Goal: Task Accomplishment & Management: Complete application form

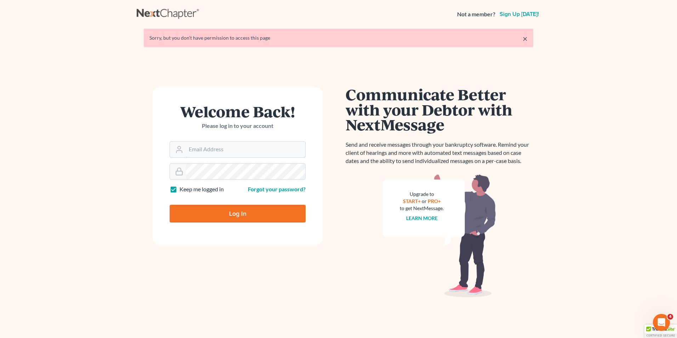
type input "[PERSON_NAME][EMAIL_ADDRESS][DOMAIN_NAME]"
click at [225, 209] on input "Log In" at bounding box center [238, 214] width 136 height 18
type input "Thinking..."
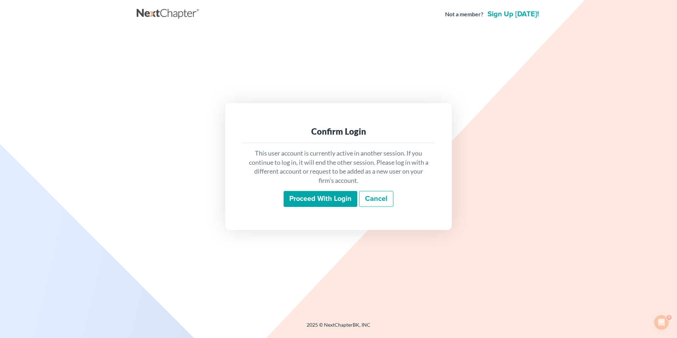
click at [289, 194] on input "Proceed with login" at bounding box center [321, 199] width 74 height 16
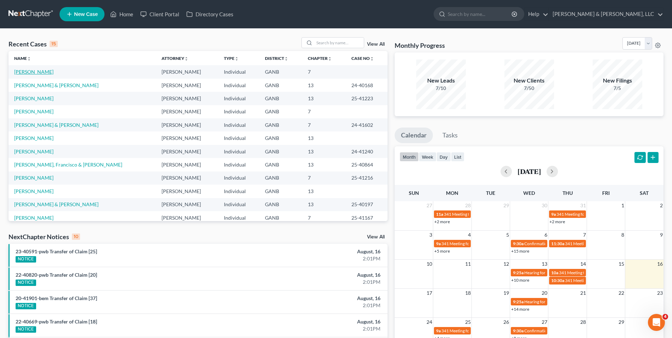
click at [36, 71] on link "Maldonado, Jose" at bounding box center [33, 72] width 39 height 6
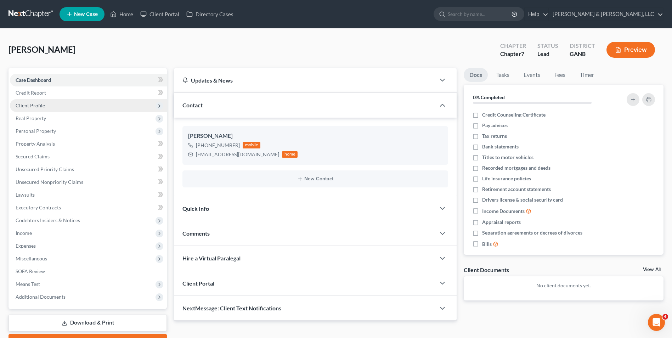
click at [29, 104] on span "Client Profile" at bounding box center [30, 105] width 29 height 6
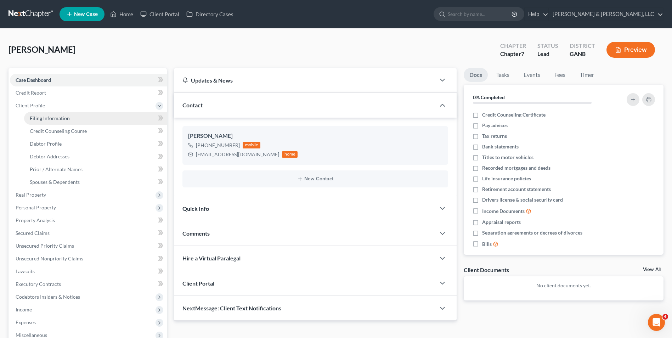
click at [57, 114] on link "Filing Information" at bounding box center [95, 118] width 143 height 13
select select "1"
select select "0"
select select "10"
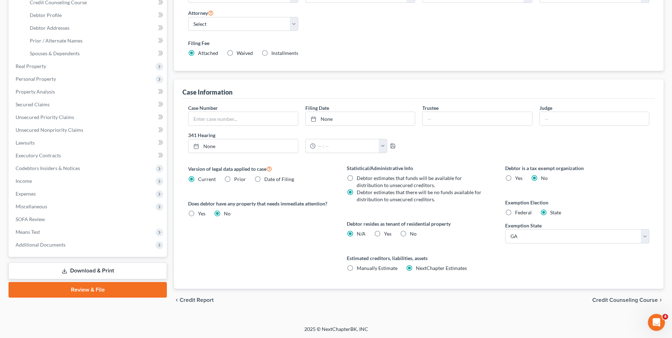
scroll to position [129, 0]
click at [384, 234] on label "Yes Yes" at bounding box center [387, 233] width 7 height 7
click at [387, 234] on input "Yes Yes" at bounding box center [389, 232] width 5 height 5
radio input "true"
radio input "false"
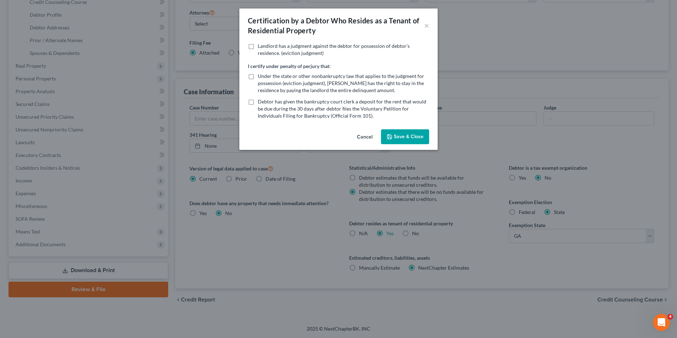
click at [423, 135] on button "Save & Close" at bounding box center [405, 136] width 48 height 15
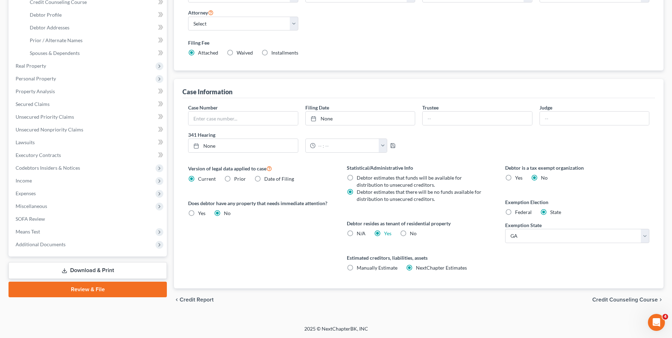
click at [612, 300] on span "Credit Counseling Course" at bounding box center [625, 300] width 66 height 6
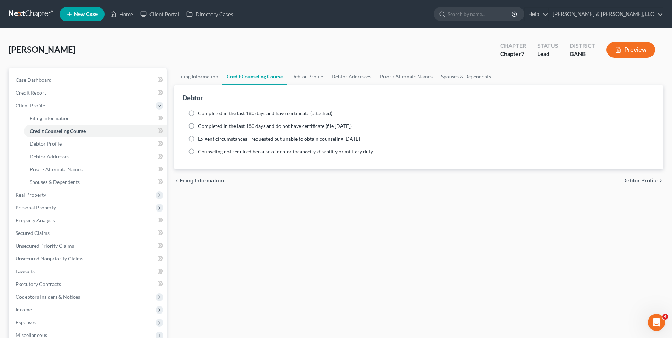
click at [649, 182] on span "Debtor Profile" at bounding box center [639, 181] width 35 height 6
select select "0"
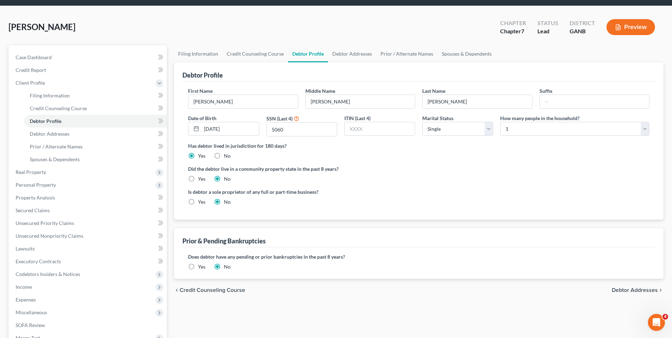
scroll to position [35, 0]
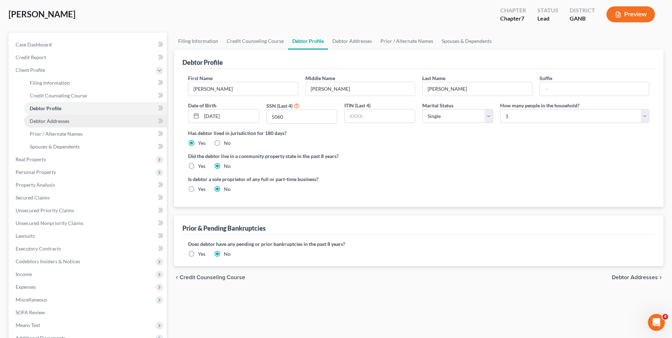
click at [49, 119] on span "Debtor Addresses" at bounding box center [50, 121] width 40 height 6
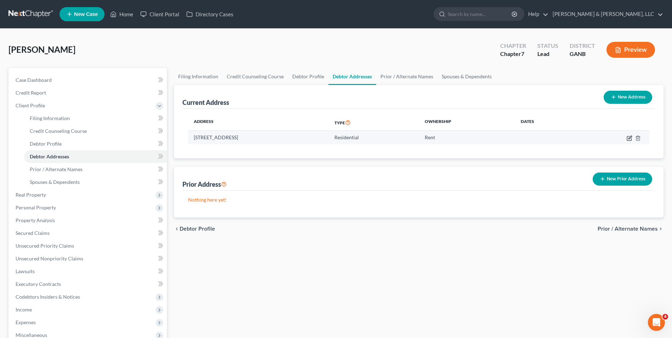
click at [627, 137] on icon "button" at bounding box center [629, 138] width 4 height 4
select select "10"
select select "0"
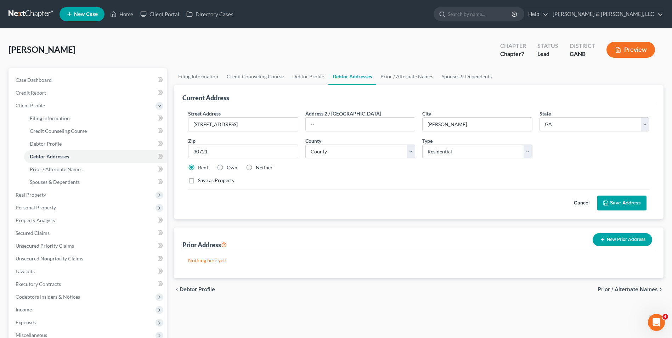
click at [625, 240] on button "New Prior Address" at bounding box center [623, 239] width 60 height 13
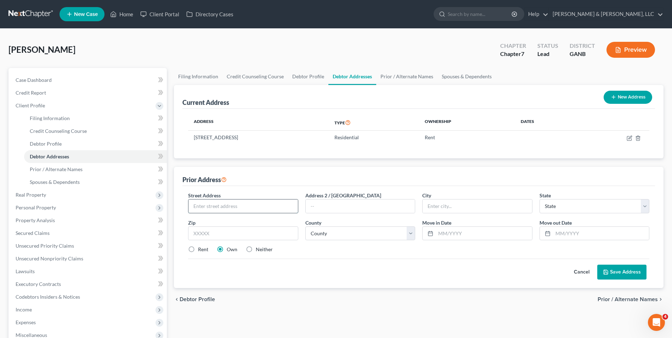
click at [289, 208] on input "text" at bounding box center [242, 205] width 109 height 13
type input "149A Peacock Ln"
type input "North Babylon"
select select "10"
type input "11703-4110"
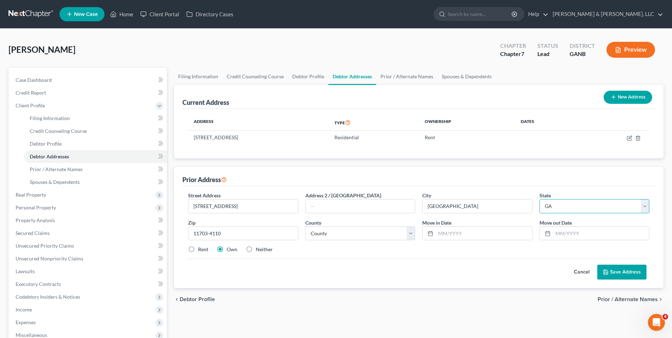
click at [559, 208] on select "State AL AK AR AZ CA CO CT DE DC FL GA GU HI ID IL IN IA KS KY LA ME MD MA MI M…" at bounding box center [594, 206] width 110 height 14
select select "35"
click at [539, 199] on select "State AL AK AR AZ CA CO CT DE DC FL GA GU HI ID IL IN IA KS KY LA ME MD MA MI M…" at bounding box center [594, 206] width 110 height 14
click at [565, 260] on div "Cancel Save Address" at bounding box center [418, 269] width 461 height 21
click at [572, 232] on input "text" at bounding box center [601, 233] width 96 height 13
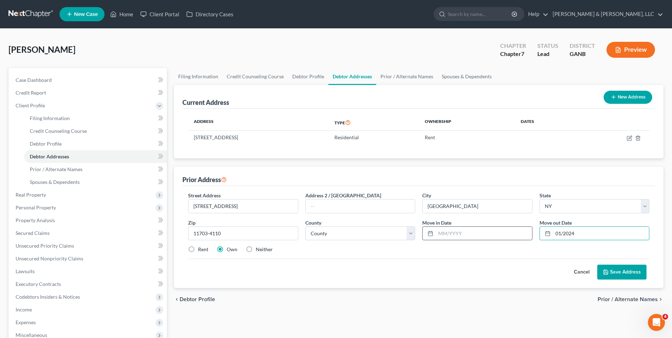
type input "01/2024"
click at [480, 235] on input "text" at bounding box center [484, 233] width 96 height 13
type input "04/2022"
click at [618, 272] on button "Save Address" at bounding box center [621, 272] width 49 height 15
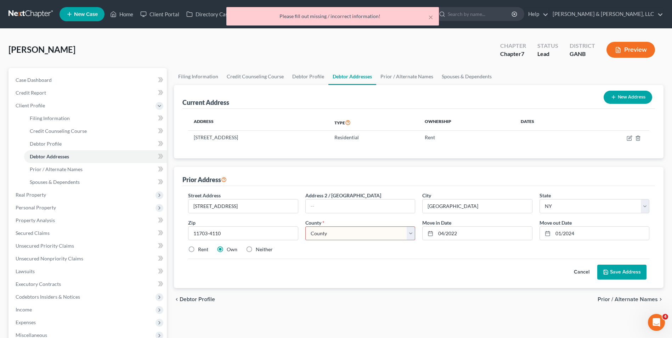
click at [411, 233] on select "County Albany County Allegany County Bronx County Broome County Cattaraugus Cou…" at bounding box center [360, 233] width 110 height 14
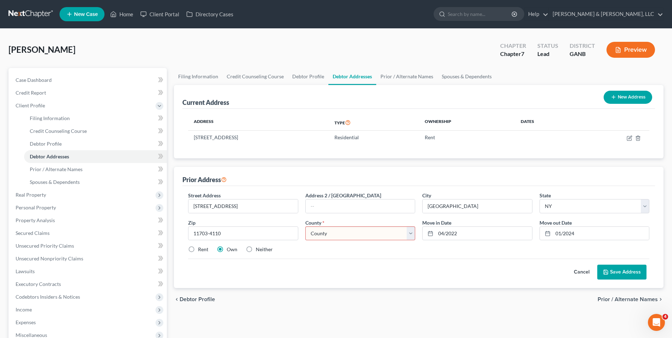
click at [413, 236] on select "County Albany County Allegany County Bronx County Broome County Cattaraugus Cou…" at bounding box center [360, 233] width 110 height 14
select select "51"
click at [305, 226] on select "County Albany County Allegany County Bronx County Broome County Cattaraugus Cou…" at bounding box center [360, 233] width 110 height 14
click at [459, 269] on div "Cancel Save Address" at bounding box center [418, 269] width 461 height 21
click at [198, 249] on label "Rent" at bounding box center [203, 249] width 10 height 7
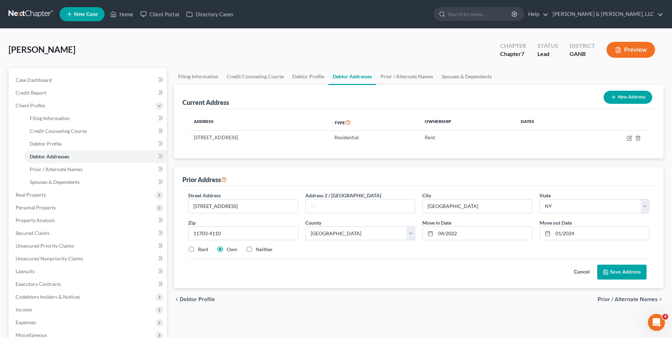
click at [201, 249] on input "Rent" at bounding box center [203, 248] width 5 height 5
radio input "true"
click at [635, 268] on button "Save Address" at bounding box center [621, 272] width 49 height 15
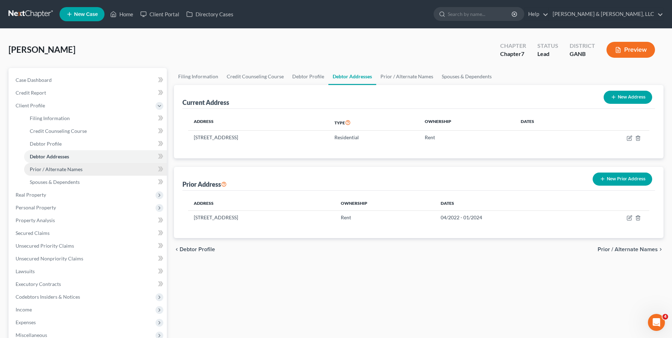
click at [63, 169] on span "Prior / Alternate Names" at bounding box center [56, 169] width 53 height 6
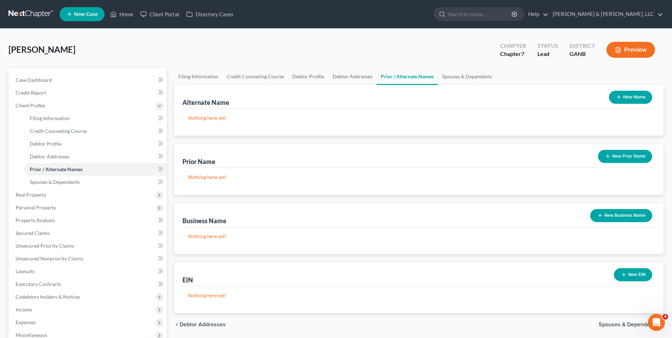
click at [620, 92] on button "New Name" at bounding box center [630, 97] width 43 height 13
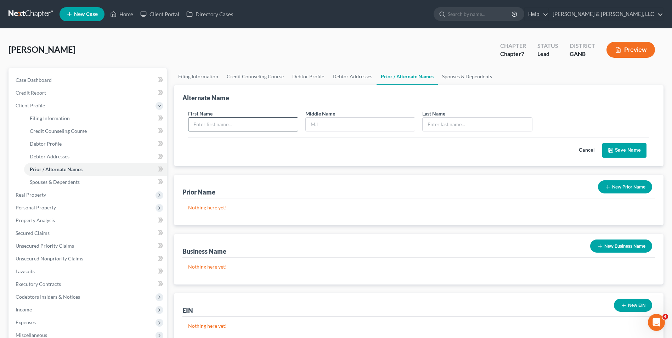
click at [233, 129] on input "text" at bounding box center [242, 124] width 109 height 13
type input "Jose"
type input "n"
type input "N"
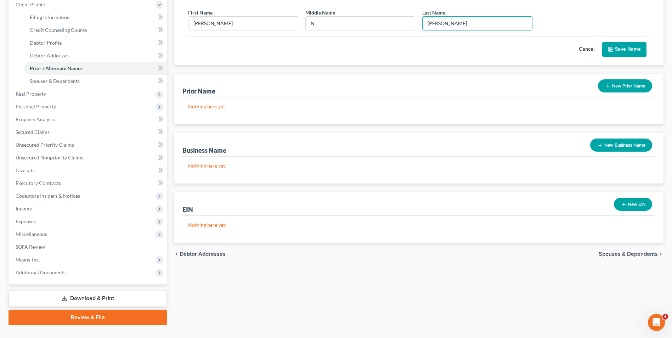
scroll to position [115, 0]
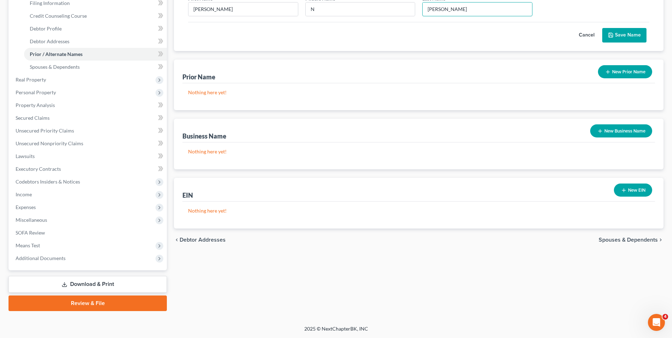
type input "Maldonado"
click at [633, 239] on span "Spouses & Dependents" at bounding box center [628, 240] width 59 height 6
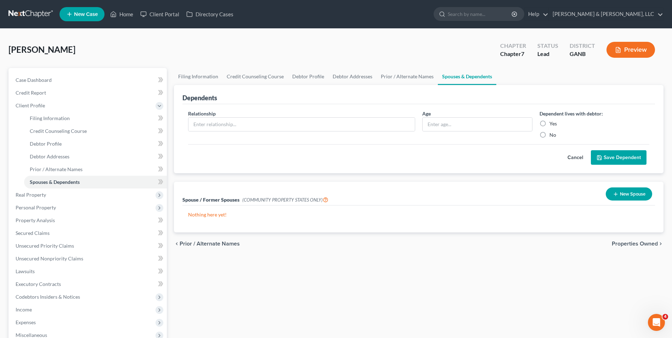
click at [619, 242] on span "Properties Owned" at bounding box center [635, 244] width 46 height 6
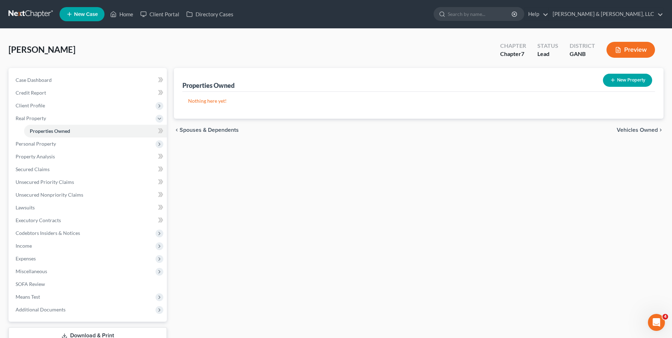
click at [634, 131] on span "Vehicles Owned" at bounding box center [637, 130] width 41 height 6
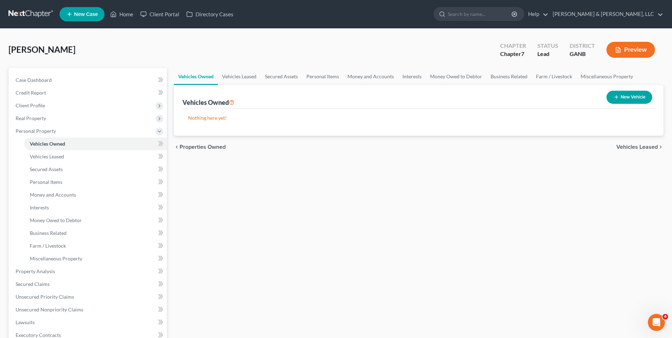
click at [626, 96] on button "New Vehicle" at bounding box center [629, 97] width 46 height 13
select select "0"
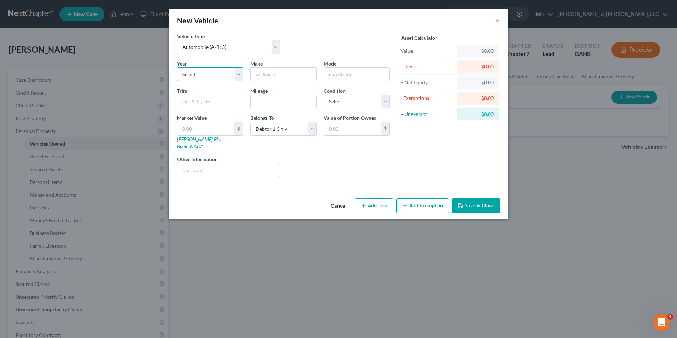
click at [243, 75] on select "Select 2026 2025 2024 2023 2022 2021 2020 2019 2018 2017 2016 2015 2014 2013 20…" at bounding box center [210, 74] width 66 height 14
select select "10"
click at [177, 67] on select "Select 2026 2025 2024 2023 2022 2021 2020 2019 2018 2017 2016 2015 2014 2013 20…" at bounding box center [210, 74] width 66 height 14
click at [261, 76] on input "text" at bounding box center [284, 74] width 66 height 13
type input "Honda"
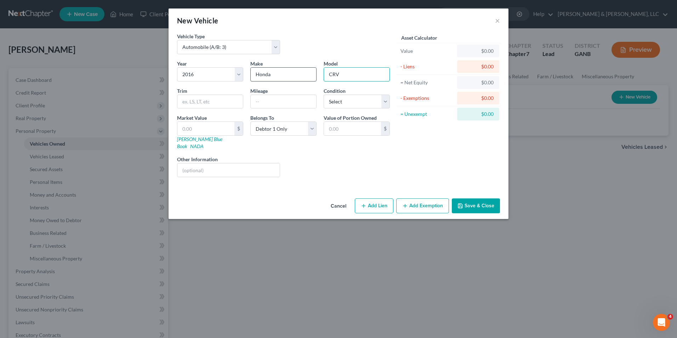
type input "CRV"
click at [310, 129] on select "Select Debtor 1 Only Debtor 2 Only Debtor 1 And Debtor 2 Only At Least One Of T…" at bounding box center [283, 128] width 66 height 14
select select "3"
click at [250, 121] on select "Select Debtor 1 Only Debtor 2 Only Debtor 1 And Debtor 2 Only At Least One Of T…" at bounding box center [283, 128] width 66 height 14
click at [218, 163] on input "text" at bounding box center [228, 169] width 102 height 13
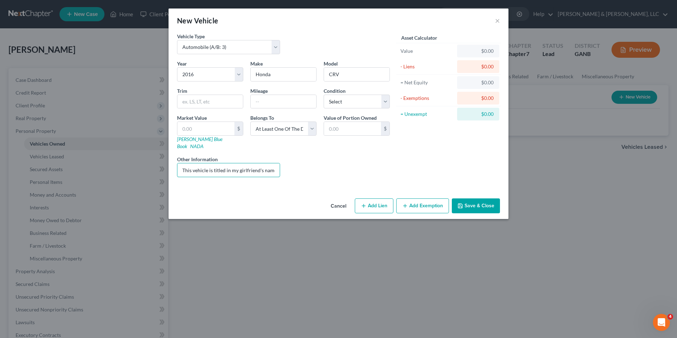
type input "This vehicle is titled in my girlfriend's name"
click at [380, 171] on div "Year Select 2026 2025 2024 2023 2022 2021 2020 2019 2018 2017 2016 2015 2014 20…" at bounding box center [284, 121] width 220 height 123
click at [216, 131] on input "text" at bounding box center [205, 128] width 57 height 13
type input "5"
type input "5.00"
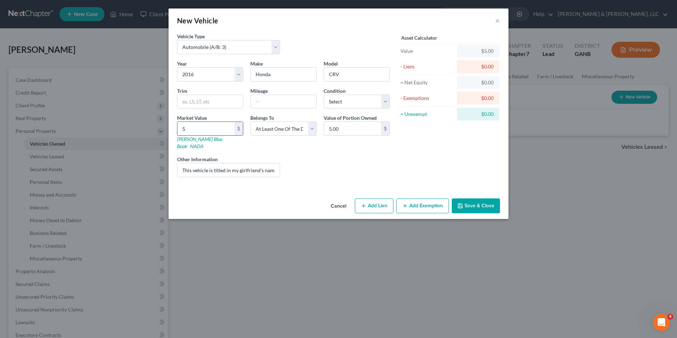
type input "50"
type input "50.00"
type input "500"
type input "500.00"
type input "5000"
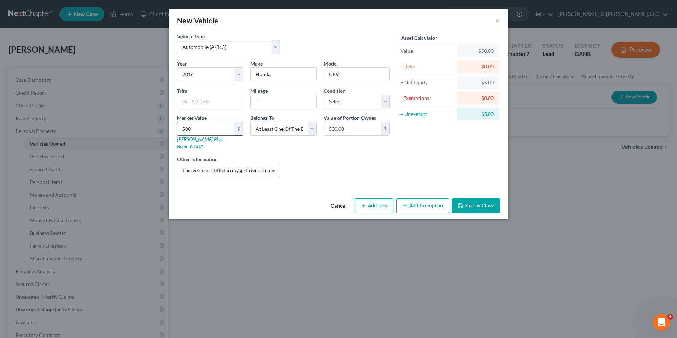
type input "5,000.00"
type input "5,000"
click at [337, 166] on div "Liens Select" at bounding box center [339, 166] width 110 height 22
click at [422, 199] on button "Add Exemption" at bounding box center [422, 205] width 53 height 15
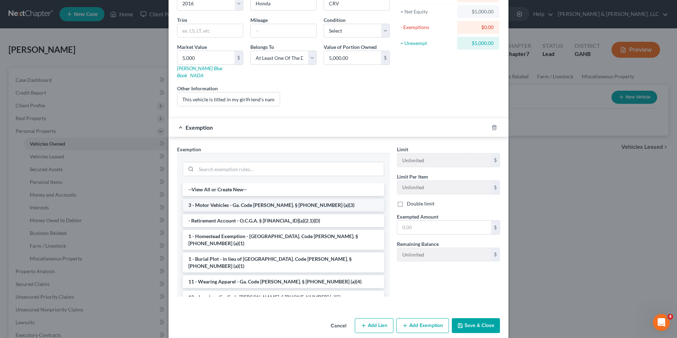
click at [289, 199] on li "3 - Motor Vehicles - Ga. Code Ann. § 44-13-100 (a)(3)" at bounding box center [284, 205] width 202 height 13
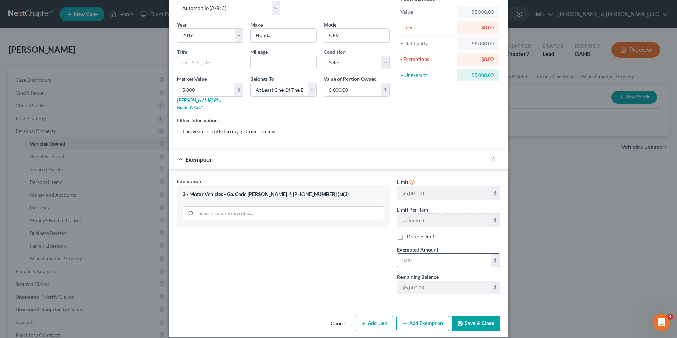
click at [400, 254] on input "text" at bounding box center [444, 260] width 94 height 13
type input "5,000"
drag, startPoint x: 355, startPoint y: 248, endPoint x: 356, endPoint y: 253, distance: 4.4
click at [355, 249] on div "Exemption Set must be selected for CA. Exemption * 3 - Motor Vehicles - Ga. Cod…" at bounding box center [284, 238] width 220 height 123
click at [479, 316] on button "Save & Close" at bounding box center [476, 323] width 48 height 15
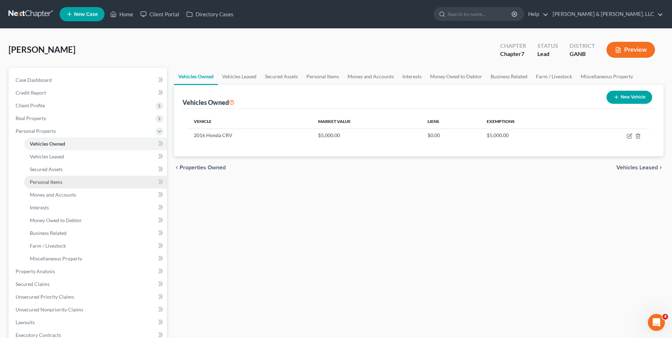
click at [54, 183] on span "Personal Items" at bounding box center [46, 182] width 33 height 6
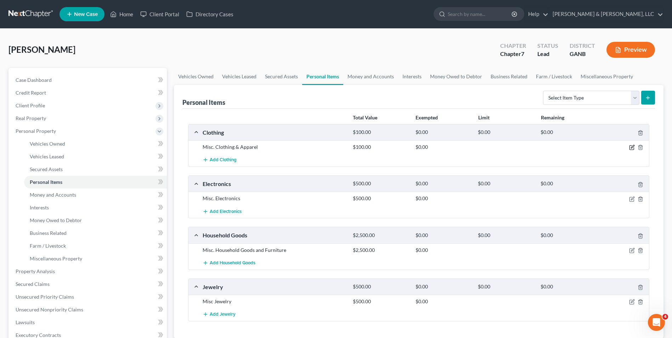
click at [632, 147] on icon "button" at bounding box center [632, 148] width 6 height 6
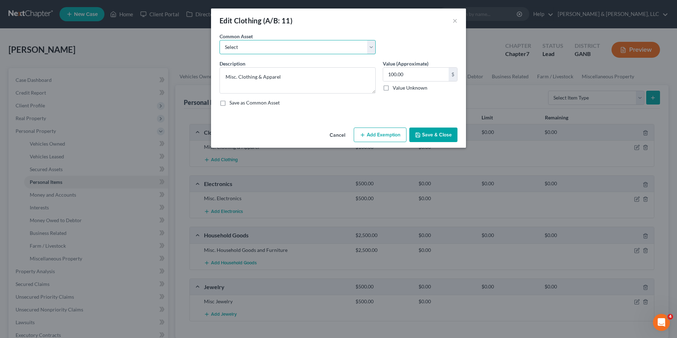
click at [369, 50] on select "Select Misc. Clothing & Apparel" at bounding box center [298, 47] width 156 height 14
select select "0"
click at [220, 40] on select "Select Misc. Clothing & Apparel" at bounding box center [298, 47] width 156 height 14
click at [388, 76] on input "100.00" at bounding box center [416, 74] width 66 height 13
click at [388, 75] on input "100.00" at bounding box center [416, 74] width 66 height 13
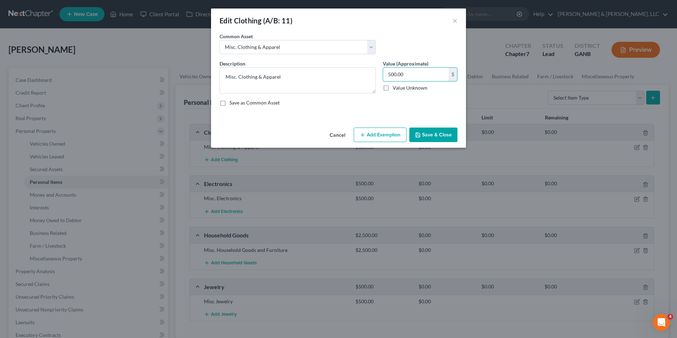
type input "500.00"
click at [396, 133] on button "Add Exemption" at bounding box center [380, 135] width 53 height 15
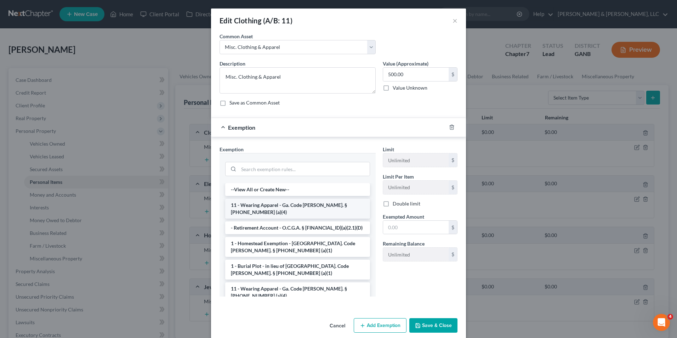
click at [295, 206] on li "11 - Wearing Apparel - Ga. Code Ann. § 44-13-100 (a)(4)" at bounding box center [297, 209] width 145 height 20
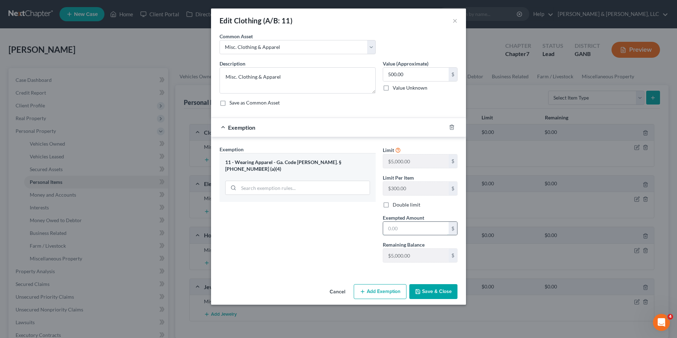
click at [389, 229] on input "text" at bounding box center [416, 228] width 66 height 13
type input "500"
click at [317, 227] on div "Exemption Set must be selected for CA. Exemption * 11 - Wearing Apparel - Ga. C…" at bounding box center [297, 207] width 163 height 123
click at [428, 290] on button "Save & Close" at bounding box center [433, 291] width 48 height 15
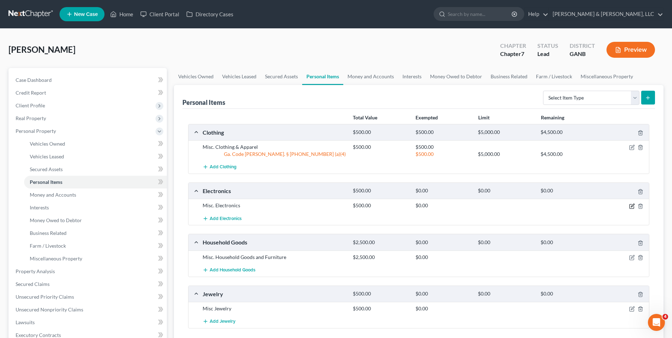
click at [630, 205] on icon "button" at bounding box center [632, 206] width 6 height 6
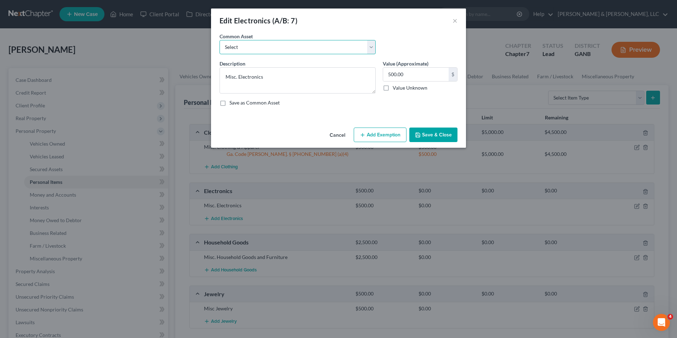
click at [241, 51] on select "Select Misc. Electronics" at bounding box center [298, 47] width 156 height 14
select select "0"
click at [220, 40] on select "Select Misc. Electronics" at bounding box center [298, 47] width 156 height 14
click at [387, 74] on input "500.00" at bounding box center [416, 74] width 66 height 13
click at [385, 70] on input "500.00" at bounding box center [416, 74] width 66 height 13
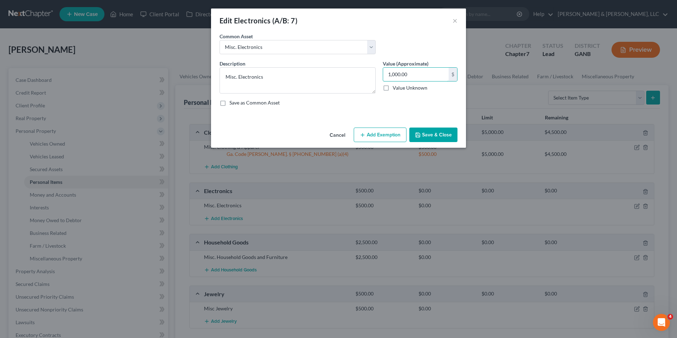
type input "1,000.00"
click at [386, 132] on button "Add Exemption" at bounding box center [380, 135] width 53 height 15
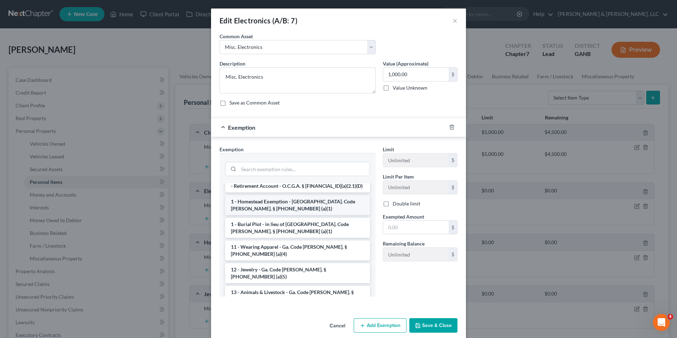
scroll to position [35, 0]
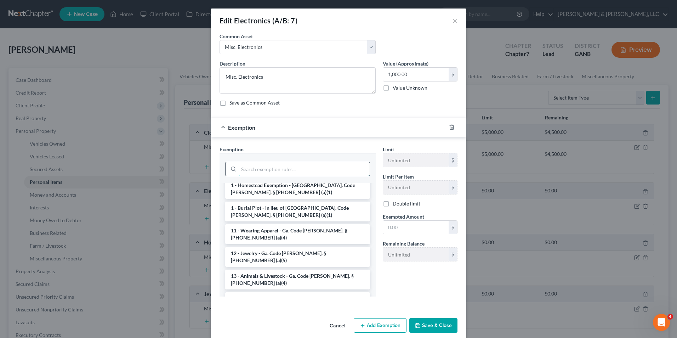
click at [260, 170] on input "search" at bounding box center [304, 168] width 131 height 13
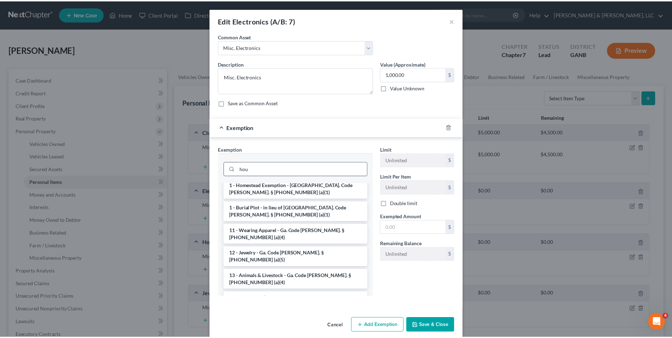
scroll to position [0, 0]
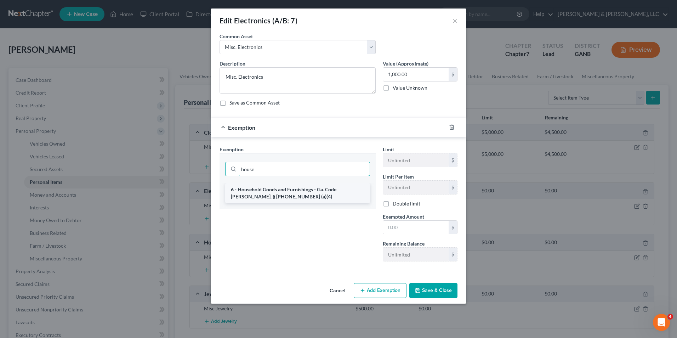
type input "house"
click at [267, 194] on li "6 - Household Goods and Furnishings - Ga. Code Ann. § 44-13-100 (a)(4)" at bounding box center [297, 193] width 145 height 20
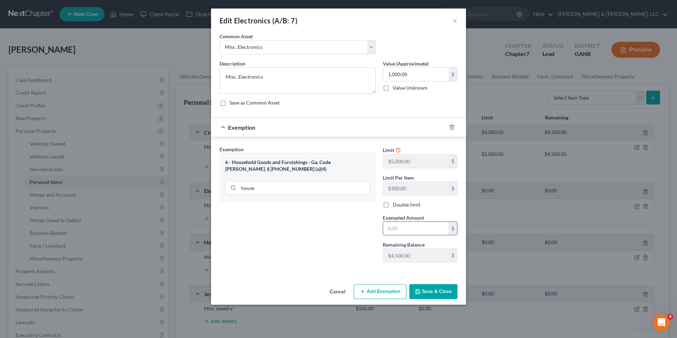
click at [389, 231] on input "text" at bounding box center [416, 228] width 66 height 13
type input "1,000"
click at [336, 232] on div "Exemption Set must be selected for CA. Exemption * 6 - Household Goods and Furn…" at bounding box center [297, 207] width 163 height 123
click at [428, 291] on button "Save & Close" at bounding box center [433, 291] width 48 height 15
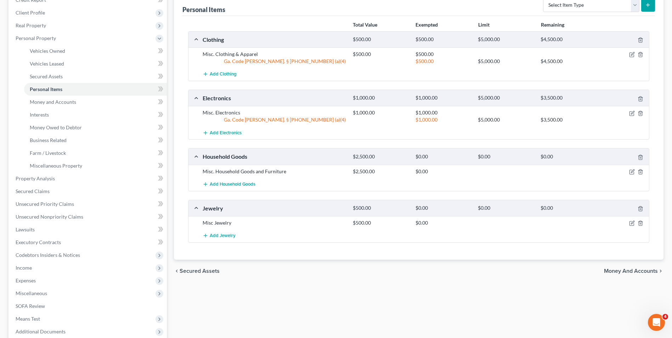
scroll to position [106, 0]
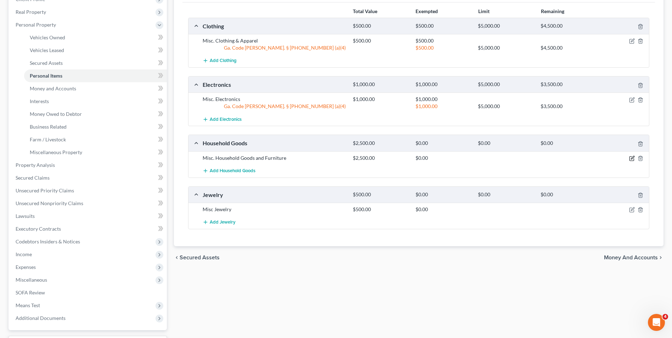
click at [630, 158] on icon "button" at bounding box center [632, 158] width 6 height 6
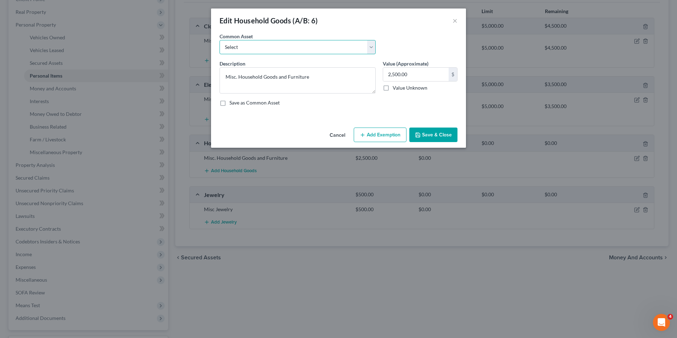
click at [245, 49] on select "Select Misc. Household Goods and Furniture" at bounding box center [298, 47] width 156 height 14
select select "0"
click at [220, 40] on select "Select Misc. Household Goods and Furniture" at bounding box center [298, 47] width 156 height 14
click at [386, 73] on input "2,500.00" at bounding box center [416, 74] width 66 height 13
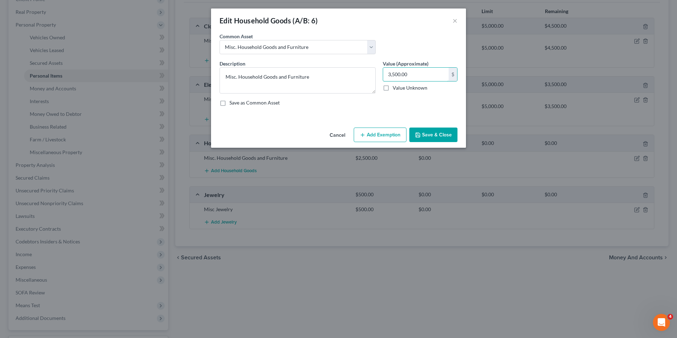
type input "3,500.00"
click at [382, 133] on button "Add Exemption" at bounding box center [380, 135] width 53 height 15
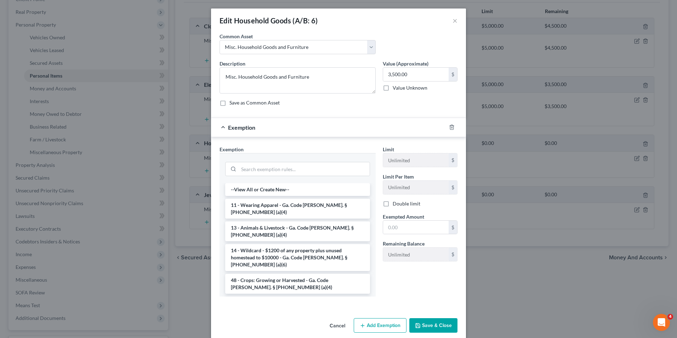
click at [296, 296] on li "6 - Household Goods and Furnishings - Ga. Code Ann. § 44-13-100 (a)(4)" at bounding box center [297, 306] width 145 height 20
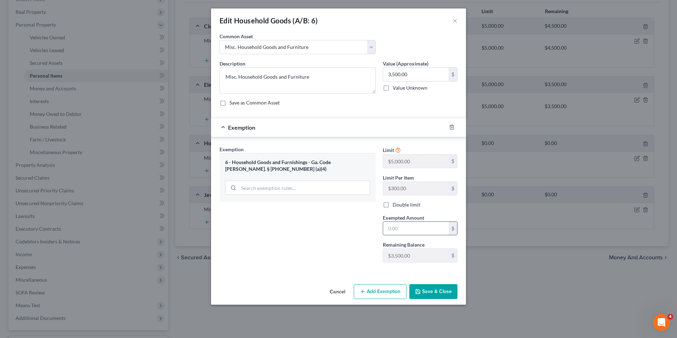
click at [398, 227] on input "text" at bounding box center [416, 228] width 66 height 13
type input "3,500"
click at [339, 242] on div "Exemption Set must be selected for CA. Exemption * 6 - Household Goods and Furn…" at bounding box center [297, 207] width 163 height 123
click at [443, 293] on button "Save & Close" at bounding box center [433, 291] width 48 height 15
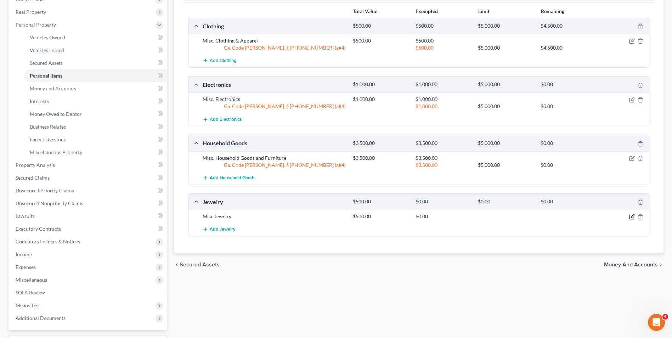
click at [630, 216] on icon "button" at bounding box center [632, 217] width 6 height 6
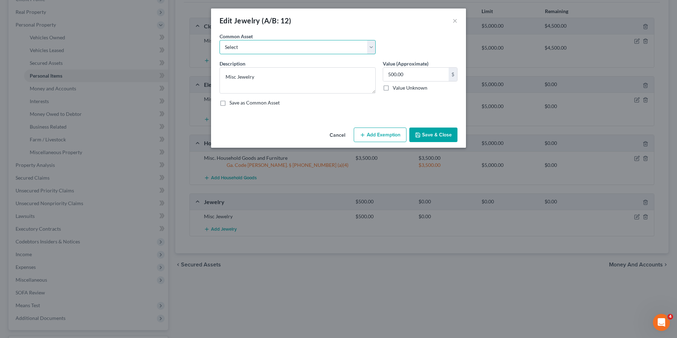
click at [274, 52] on select "Select Misc Jewelry" at bounding box center [298, 47] width 156 height 14
select select "0"
click at [220, 40] on select "Select Misc Jewelry" at bounding box center [298, 47] width 156 height 14
click at [381, 135] on button "Add Exemption" at bounding box center [380, 135] width 53 height 15
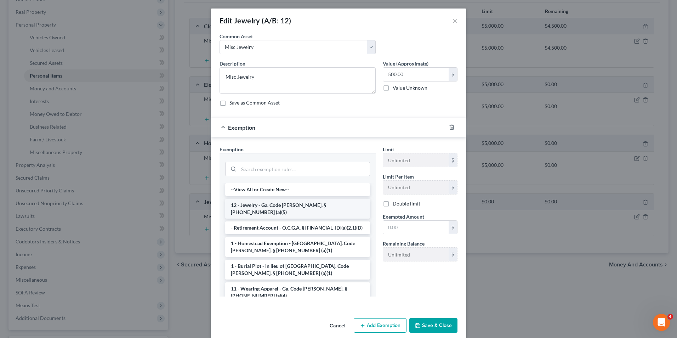
click at [283, 206] on li "12 - Jewelry - Ga. Code Ann. § 44-13-100 (a)(5)" at bounding box center [297, 209] width 145 height 20
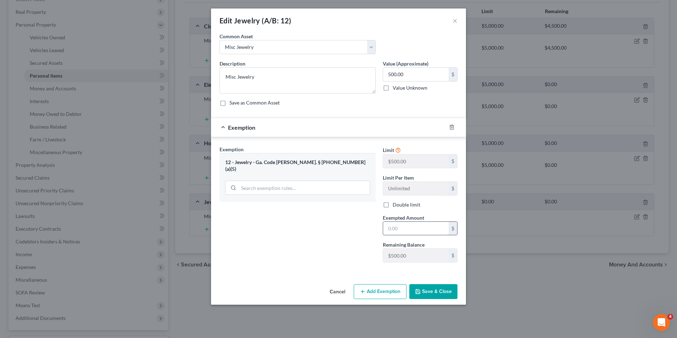
click at [391, 227] on input "text" at bounding box center [416, 228] width 66 height 13
type input "500"
click at [349, 232] on div "Exemption Set must be selected for CA. Exemption * 12 - Jewelry - Ga. Code Ann.…" at bounding box center [297, 207] width 163 height 123
click at [442, 294] on button "Save & Close" at bounding box center [433, 291] width 48 height 15
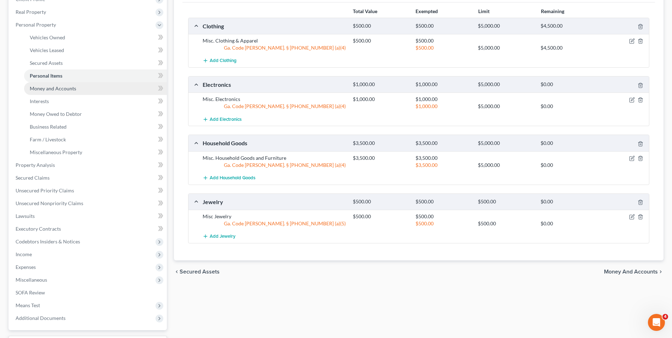
click at [71, 88] on span "Money and Accounts" at bounding box center [53, 88] width 46 height 6
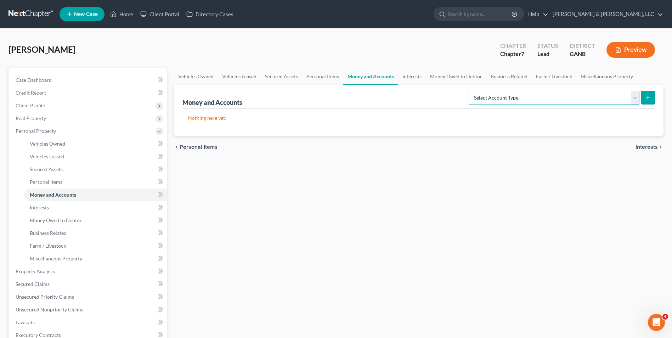
click at [636, 95] on select "Select Account Type Brokerage (A/B: 18, SOFA: 20) Cash on Hand (A/B: 16) Certif…" at bounding box center [554, 98] width 171 height 14
select select "checking"
click at [470, 91] on select "Select Account Type Brokerage (A/B: 18, SOFA: 20) Cash on Hand (A/B: 16) Certif…" at bounding box center [554, 98] width 171 height 14
click at [645, 97] on button "submit" at bounding box center [648, 98] width 14 height 14
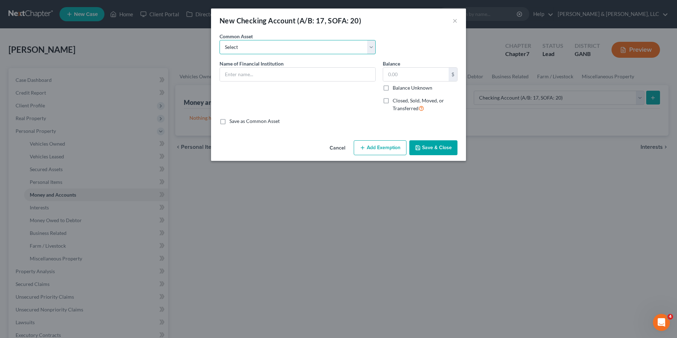
click at [334, 51] on select "Select Bank Account Regions Bank Bank of America Checking Account" at bounding box center [298, 47] width 156 height 14
select select "3"
click at [220, 40] on select "Select Bank Account Regions Bank Bank of America Checking Account" at bounding box center [298, 47] width 156 height 14
type input "Checking Account"
type input "200.00"
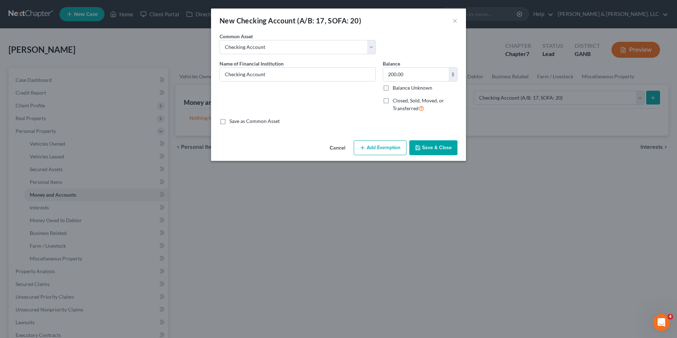
click at [388, 149] on button "Add Exemption" at bounding box center [380, 147] width 53 height 15
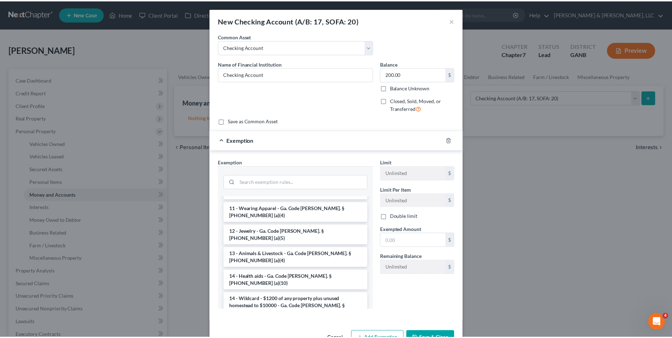
scroll to position [71, 0]
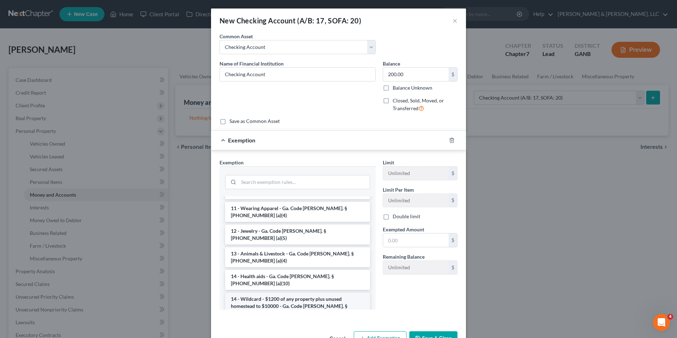
click at [273, 293] on li "14 - Wildcard - $1200 of any property plus unused homestead to $10000 - Ga. Cod…" at bounding box center [297, 306] width 145 height 27
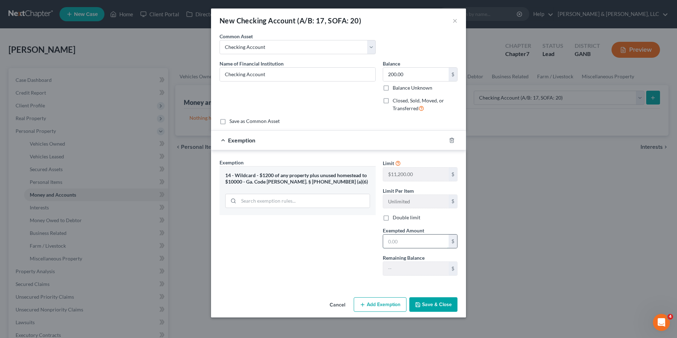
click at [394, 243] on input "text" at bounding box center [416, 240] width 66 height 13
type input "200"
click at [437, 304] on button "Save & Close" at bounding box center [433, 304] width 48 height 15
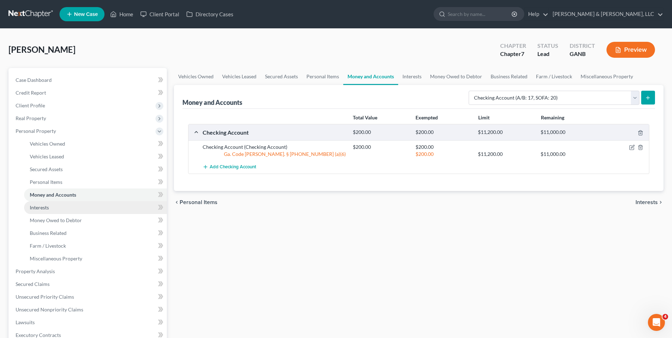
click at [56, 209] on link "Interests" at bounding box center [95, 207] width 143 height 13
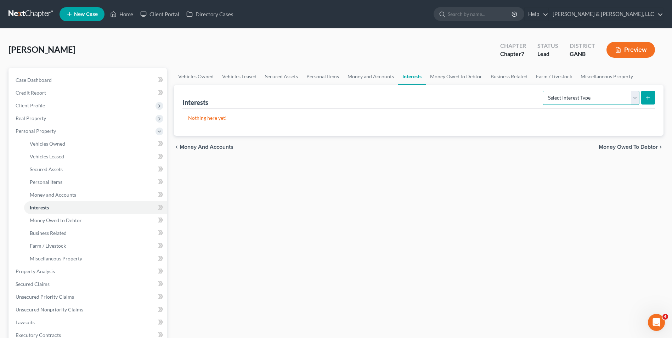
click at [635, 100] on select "Select Interest Type 401K (A/B: 21) Annuity (A/B: 23) Bond (A/B: 18) Education …" at bounding box center [591, 98] width 97 height 14
select select "401k"
click at [544, 91] on select "Select Interest Type 401K (A/B: 21) Annuity (A/B: 23) Bond (A/B: 18) Education …" at bounding box center [591, 98] width 97 height 14
click at [650, 101] on button "submit" at bounding box center [648, 98] width 14 height 14
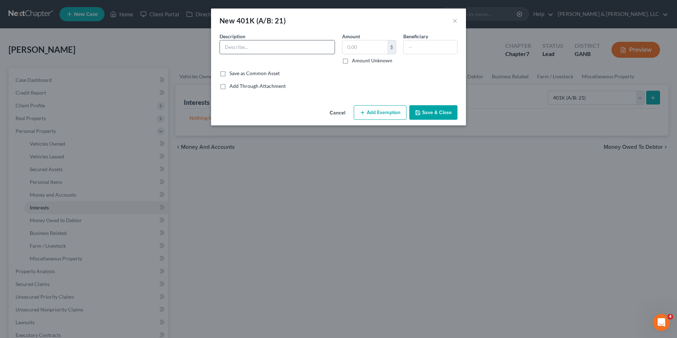
click at [241, 51] on input "text" at bounding box center [277, 46] width 115 height 13
type input "401K Shaw Industries"
click at [345, 50] on input "text" at bounding box center [365, 46] width 45 height 13
type input "5,000"
click at [389, 116] on button "Add Exemption" at bounding box center [380, 112] width 53 height 15
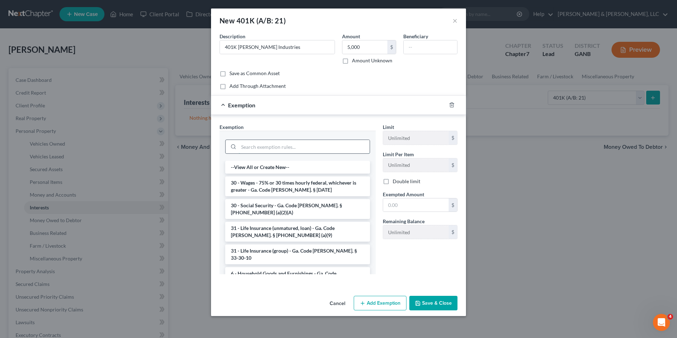
click at [281, 151] on input "search" at bounding box center [304, 146] width 131 height 13
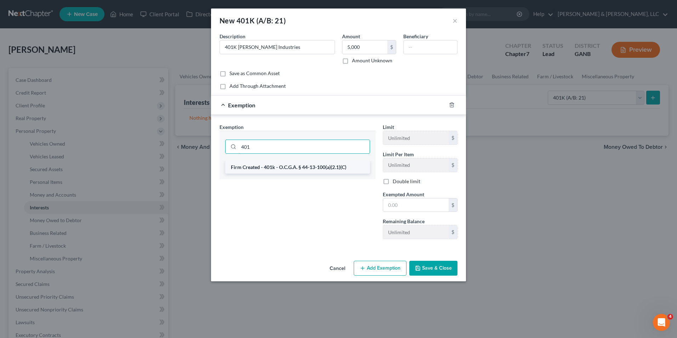
type input "401"
click at [281, 167] on li "Firm Created - 401k - O.C.G.A. § 44-13-100(a)(2.1)(C)" at bounding box center [297, 167] width 145 height 13
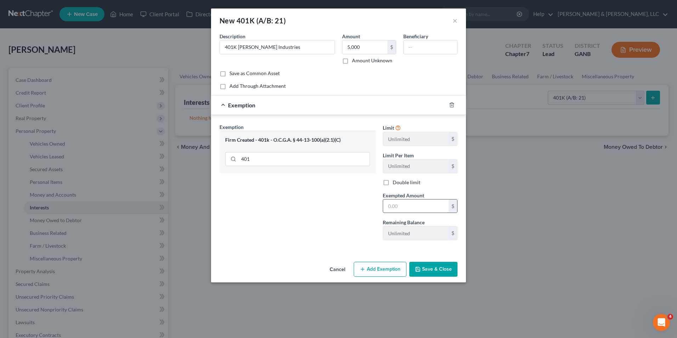
click at [388, 209] on input "text" at bounding box center [416, 205] width 66 height 13
type input "5,000"
click at [362, 214] on div "Exemption Set must be selected for CA. Exemption * Firm Created - 401k - O.C.G.…" at bounding box center [297, 184] width 163 height 123
click at [443, 269] on button "Save & Close" at bounding box center [433, 269] width 48 height 15
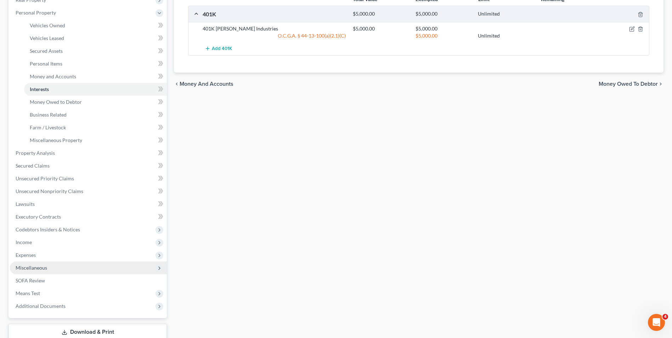
scroll to position [142, 0]
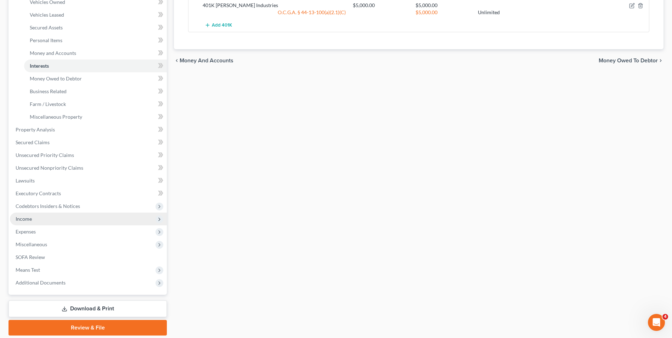
click at [29, 217] on span "Income" at bounding box center [24, 219] width 16 height 6
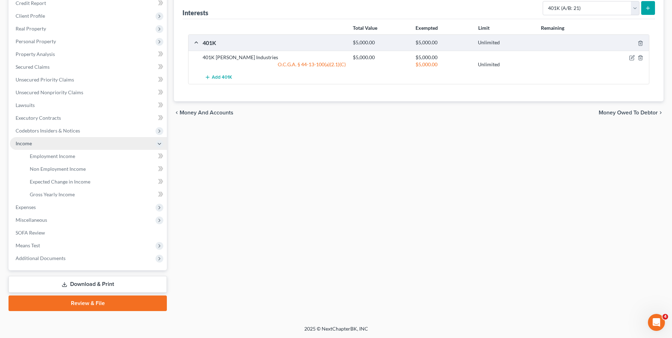
scroll to position [90, 0]
click at [67, 153] on span "Employment Income" at bounding box center [52, 156] width 45 height 6
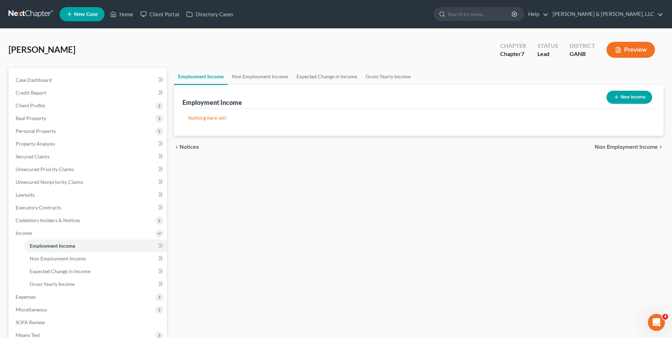
click at [616, 100] on icon "button" at bounding box center [616, 97] width 6 height 6
select select "0"
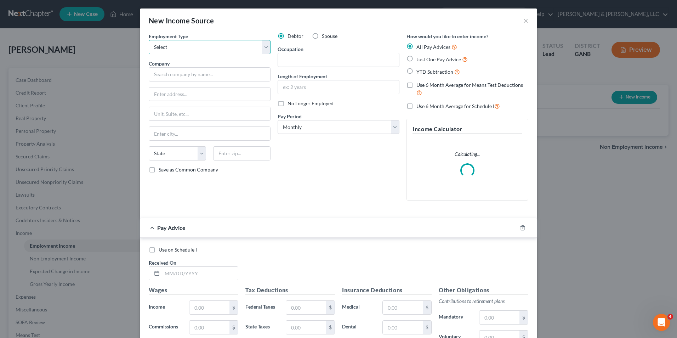
click at [178, 51] on select "Select Full or Part Time Employment Self Employment" at bounding box center [210, 47] width 122 height 14
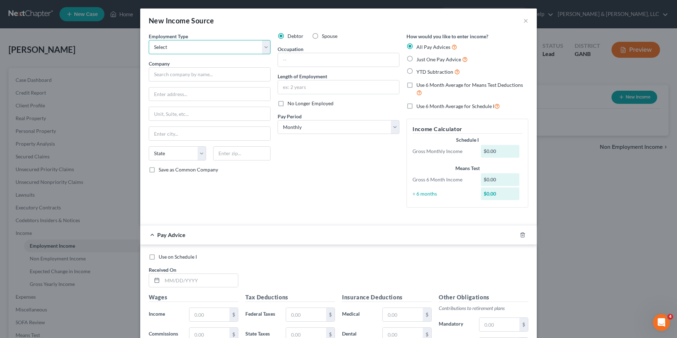
select select "0"
click at [149, 40] on select "Select Full or Part Time Employment Self Employment" at bounding box center [210, 47] width 122 height 14
click at [171, 78] on input "text" at bounding box center [210, 74] width 122 height 14
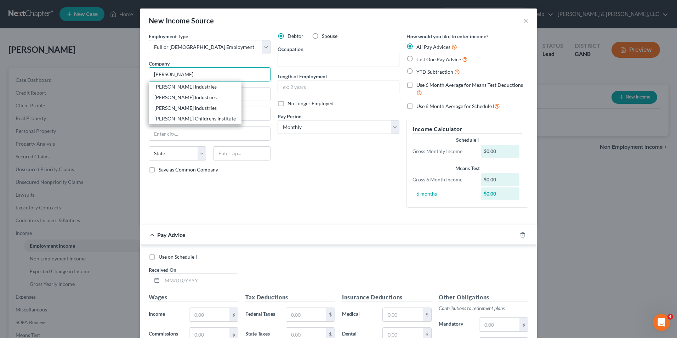
type input "Shaw Industries"
type input "PO Box 2128"
type input "Dalton"
select select "10"
type input "30722"
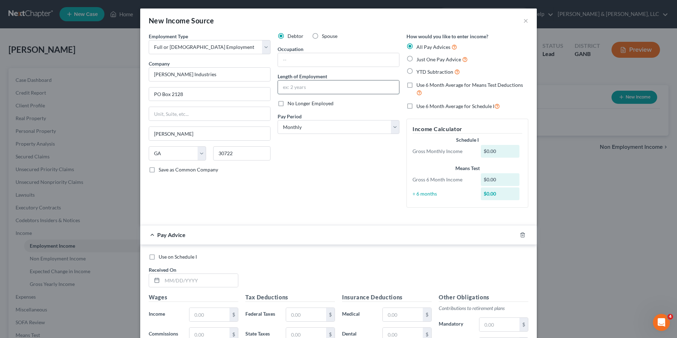
click at [329, 92] on input "text" at bounding box center [338, 86] width 121 height 13
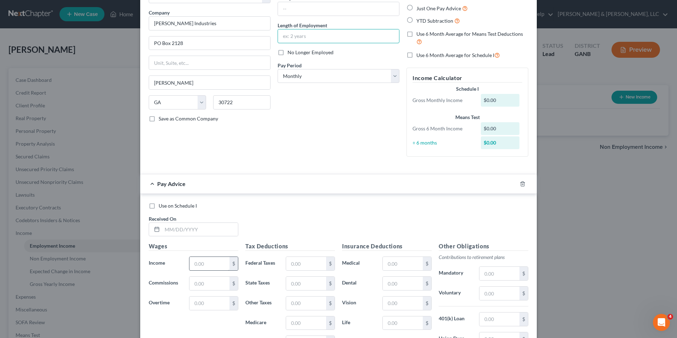
scroll to position [106, 0]
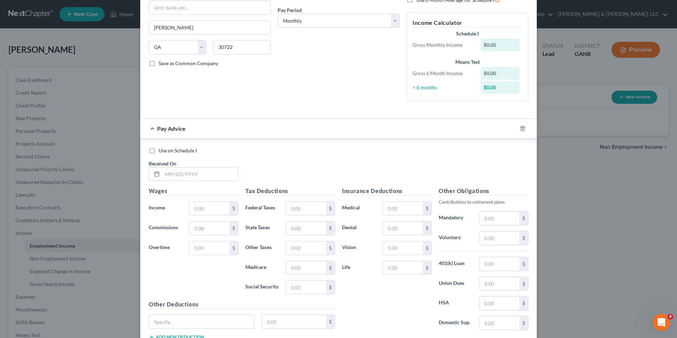
click at [159, 125] on span "Pay Advice" at bounding box center [171, 128] width 28 height 7
click at [215, 177] on input "text" at bounding box center [200, 174] width 76 height 13
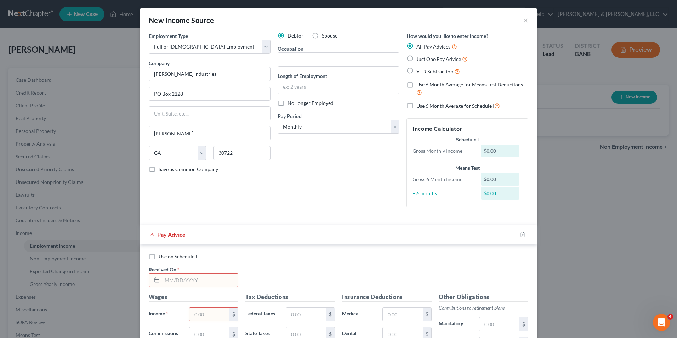
scroll to position [0, 0]
click at [417, 60] on label "Just One Pay Advice" at bounding box center [442, 59] width 51 height 8
click at [419, 60] on input "Just One Pay Advice" at bounding box center [421, 57] width 5 height 5
radio input "true"
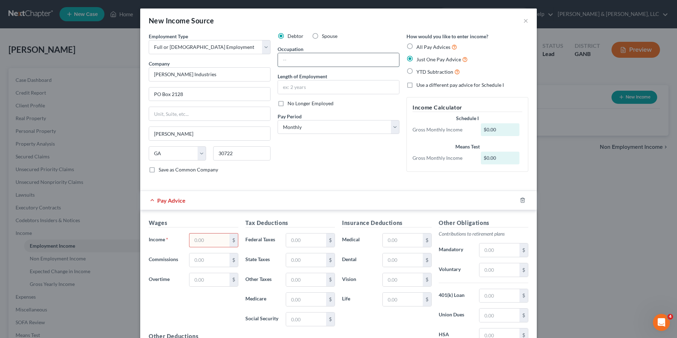
click at [282, 56] on input "text" at bounding box center [338, 59] width 121 height 13
type input "Textile Machine Operator"
type input "5"
click at [216, 236] on input "text" at bounding box center [209, 239] width 40 height 13
type input "4,463.54"
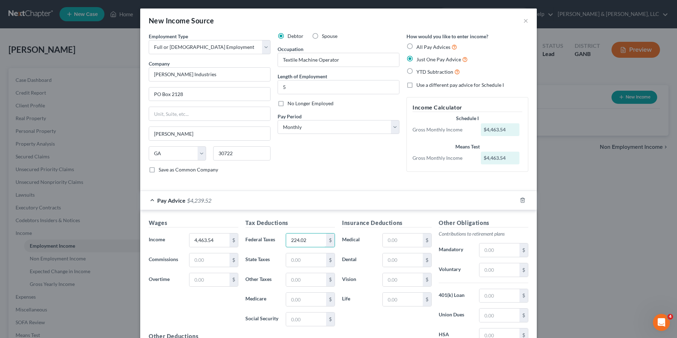
type input "224.02"
type input "153.56"
type input "60.13"
type input "256.95"
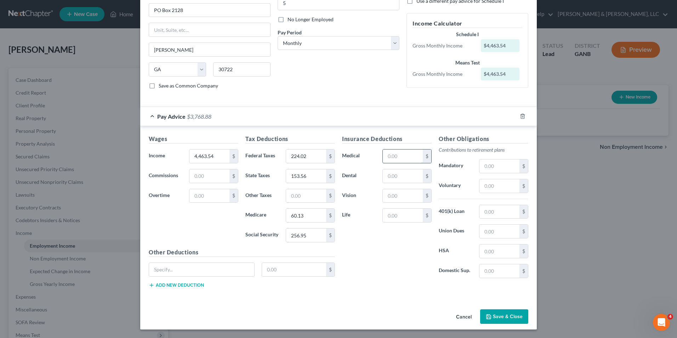
click at [385, 158] on input "text" at bounding box center [403, 155] width 40 height 13
type input "361.36"
type input "312.01"
click at [500, 312] on button "Save & Close" at bounding box center [504, 316] width 48 height 15
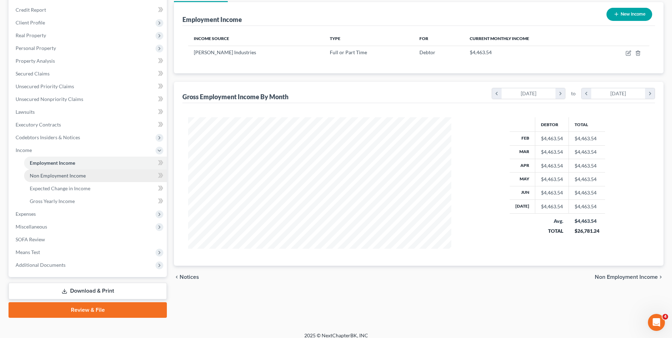
scroll to position [90, 0]
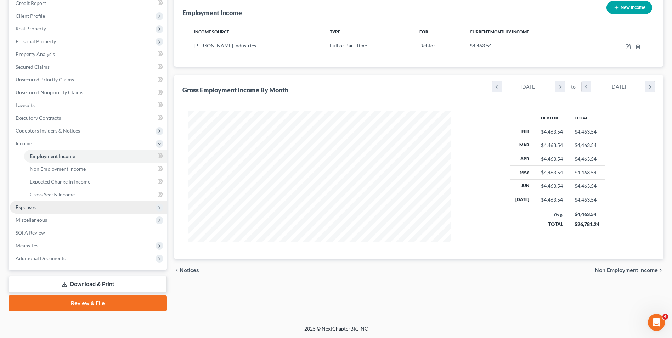
click at [35, 205] on span "Expenses" at bounding box center [26, 207] width 20 height 6
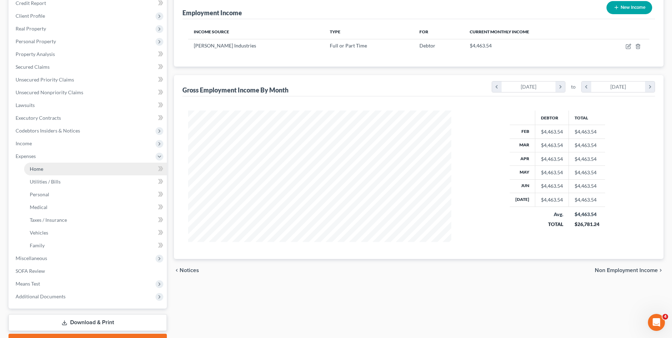
click at [81, 169] on link "Home" at bounding box center [95, 169] width 143 height 13
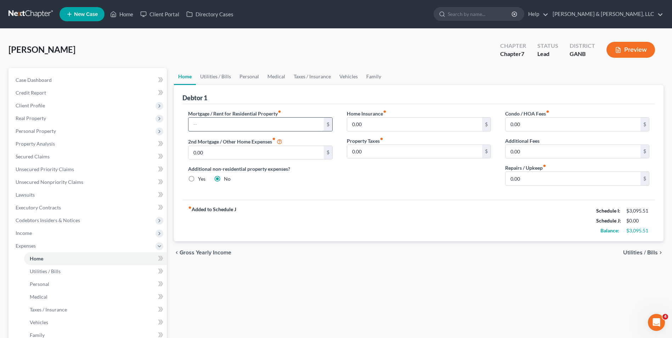
click at [217, 125] on input "text" at bounding box center [255, 124] width 135 height 13
type input "650"
click at [651, 251] on span "Utilities / Bills" at bounding box center [640, 253] width 35 height 6
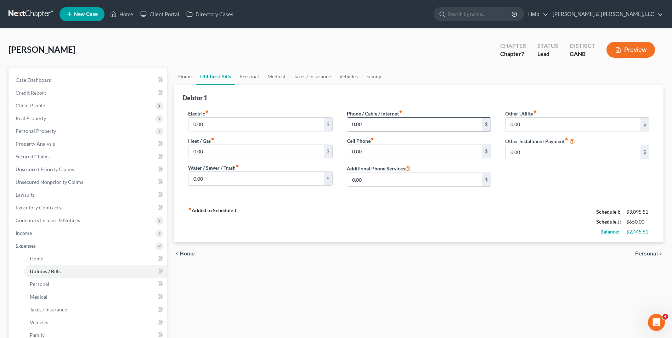
click at [352, 124] on input "0.00" at bounding box center [414, 124] width 135 height 13
click at [351, 126] on input "0.00" at bounding box center [414, 124] width 135 height 13
type input "385.00"
click at [254, 75] on link "Personal" at bounding box center [249, 76] width 28 height 17
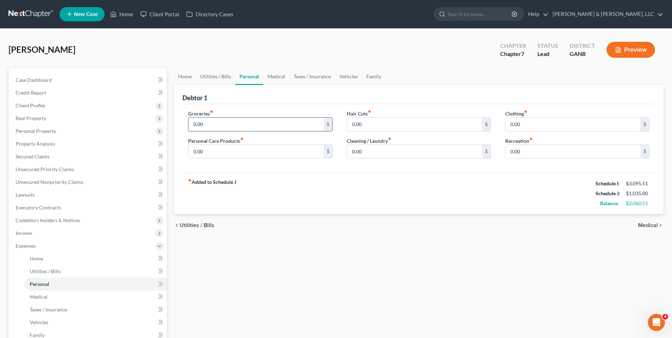
click at [193, 126] on input "0.00" at bounding box center [255, 124] width 135 height 13
type input "795"
click at [507, 124] on input "0.00" at bounding box center [572, 124] width 135 height 13
click at [521, 120] on input "1,900.00" at bounding box center [572, 124] width 135 height 13
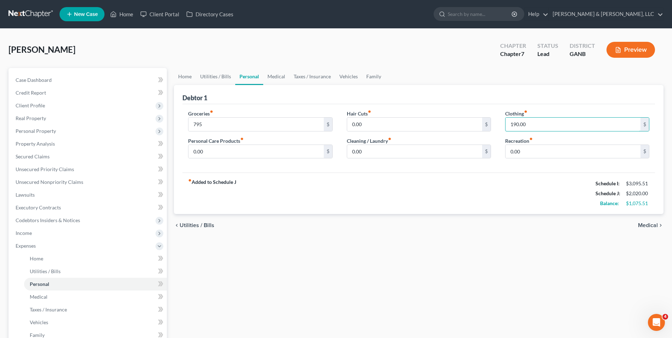
type input "190.00"
click at [642, 225] on span "Medical" at bounding box center [648, 225] width 20 height 6
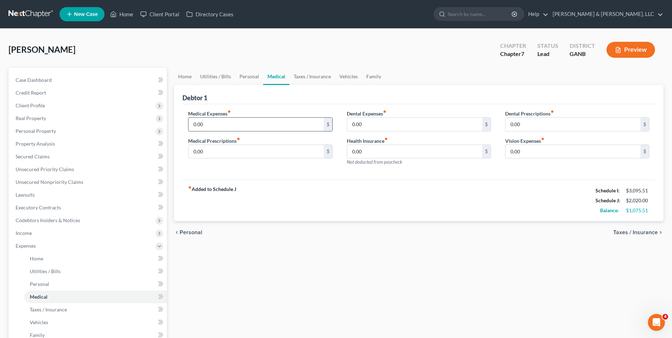
click at [193, 123] on input "0.00" at bounding box center [255, 124] width 135 height 13
type input "190.00"
click at [350, 74] on link "Vehicles" at bounding box center [348, 76] width 27 height 17
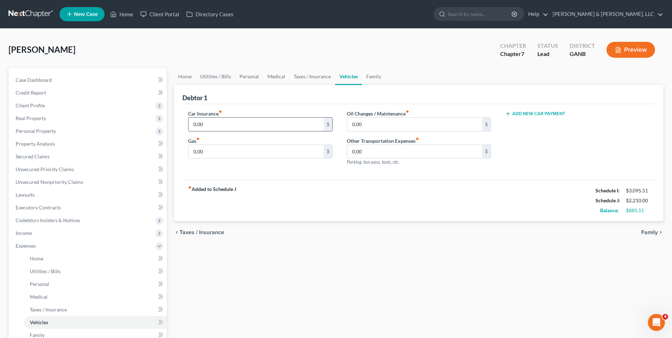
click at [195, 126] on input "0.00" at bounding box center [255, 124] width 135 height 13
type input "139"
click at [191, 154] on input "0.00" at bounding box center [255, 151] width 135 height 13
click at [203, 147] on input "4,900.00" at bounding box center [255, 151] width 135 height 13
type input "490.00"
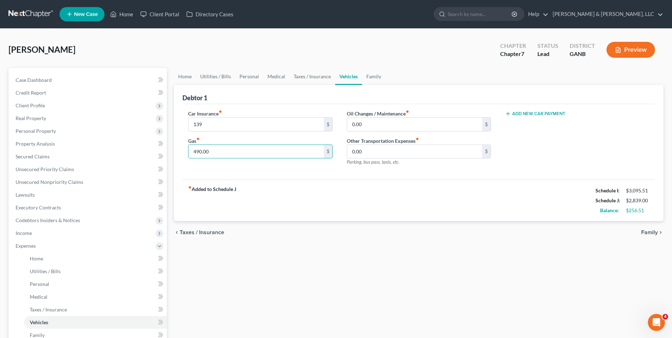
click at [313, 212] on div "fiber_manual_record Added to Schedule J Schedule I: $3,095.51 Schedule J: $2,83…" at bounding box center [418, 200] width 472 height 41
click at [371, 74] on link "Family" at bounding box center [373, 76] width 23 height 17
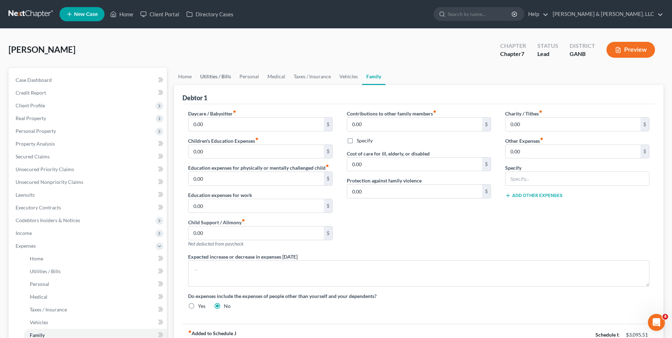
click at [208, 74] on link "Utilities / Bills" at bounding box center [215, 76] width 39 height 17
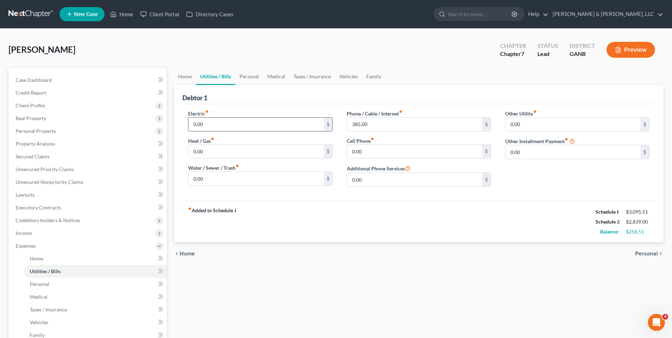
click at [190, 125] on input "0.00" at bounding box center [255, 124] width 135 height 13
click at [191, 123] on input "0.00" at bounding box center [255, 124] width 135 height 13
type input "190.00"
click at [313, 218] on div "fiber_manual_record Added to Schedule J Schedule I: $3,095.51 Schedule J: $3,02…" at bounding box center [418, 221] width 472 height 41
click at [268, 75] on link "Medical" at bounding box center [276, 76] width 26 height 17
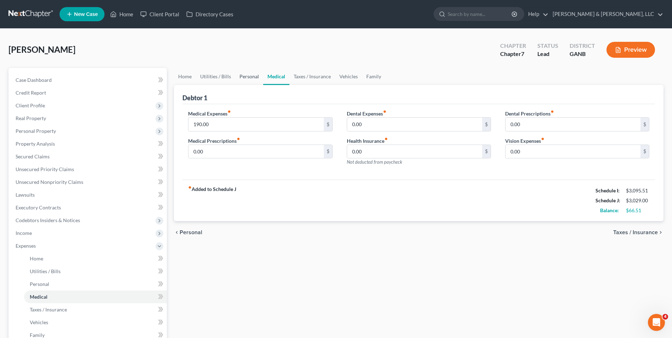
click at [246, 78] on link "Personal" at bounding box center [249, 76] width 28 height 17
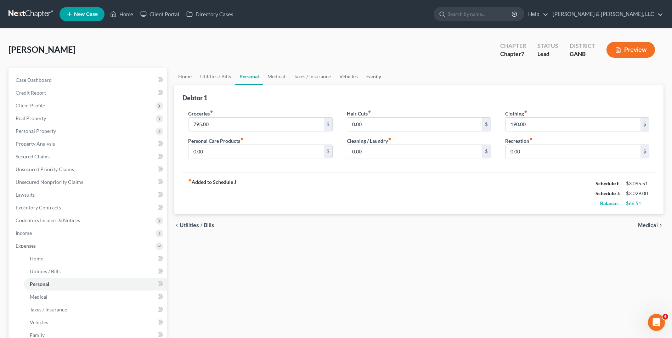
click at [370, 74] on link "Family" at bounding box center [373, 76] width 23 height 17
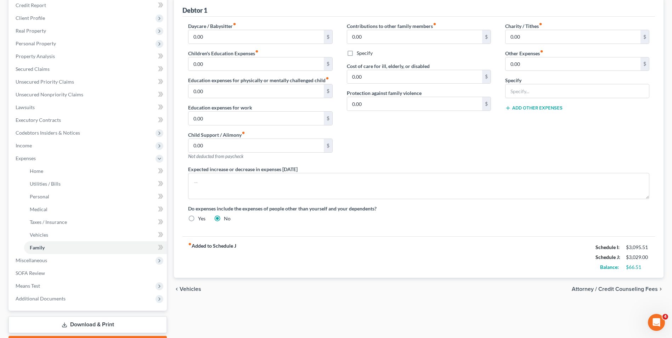
scroll to position [71, 0]
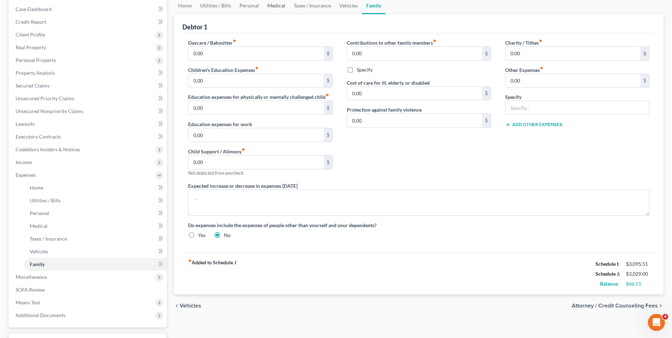
click at [273, 5] on link "Medical" at bounding box center [276, 5] width 26 height 17
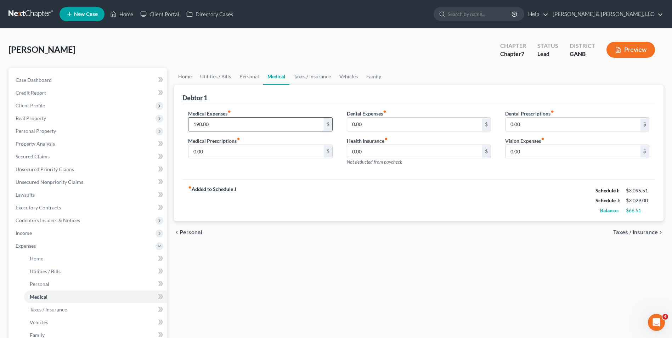
click at [194, 124] on input "190.00" at bounding box center [255, 124] width 135 height 13
type input "250.00"
click at [320, 201] on div "fiber_manual_record Added to Schedule J Schedule I: $3,095.51 Schedule J: $3,08…" at bounding box center [418, 200] width 472 height 41
click at [347, 75] on link "Vehicles" at bounding box center [348, 76] width 27 height 17
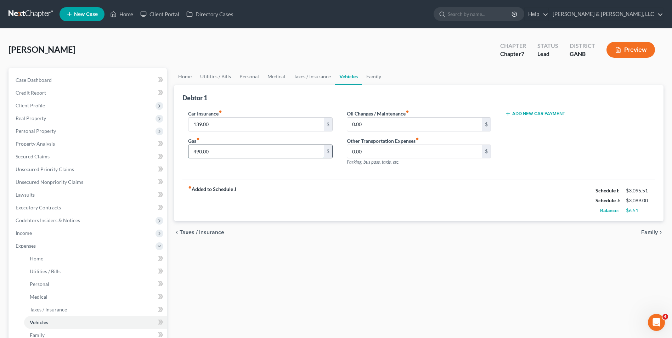
click at [202, 153] on input "490.00" at bounding box center [255, 151] width 135 height 13
click at [249, 148] on input "490.00" at bounding box center [255, 151] width 135 height 13
type input "496.51"
click at [391, 201] on div "fiber_manual_record Added to Schedule J Schedule I: $3,095.51 Schedule J: $3,09…" at bounding box center [418, 200] width 472 height 41
click at [650, 232] on span "Family" at bounding box center [649, 233] width 17 height 6
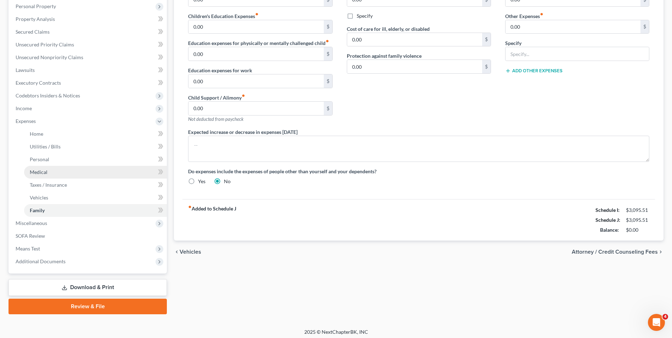
scroll to position [128, 0]
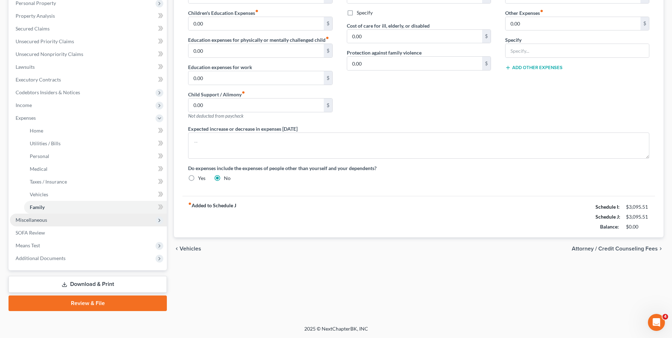
click at [47, 219] on span "Miscellaneous" at bounding box center [88, 220] width 157 height 13
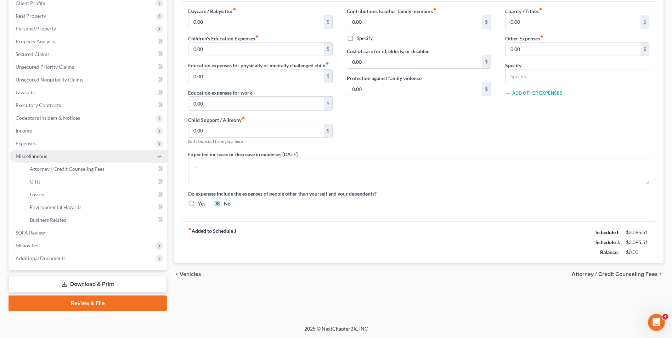
scroll to position [102, 0]
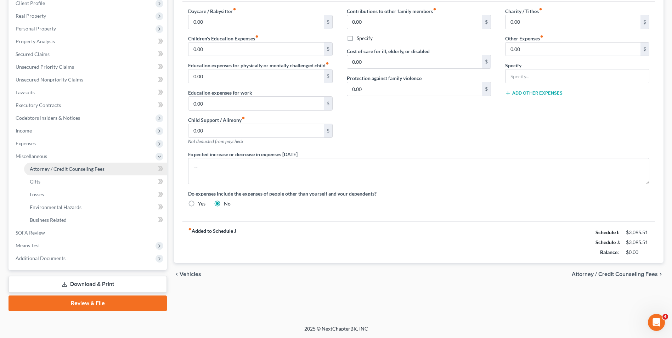
click at [78, 168] on span "Attorney / Credit Counseling Fees" at bounding box center [67, 169] width 75 height 6
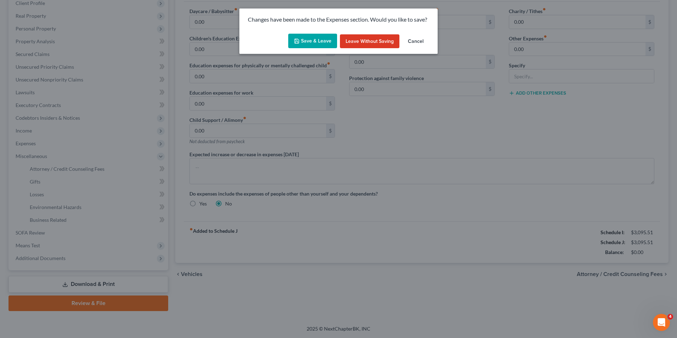
click at [305, 38] on button "Save & Leave" at bounding box center [312, 41] width 49 height 15
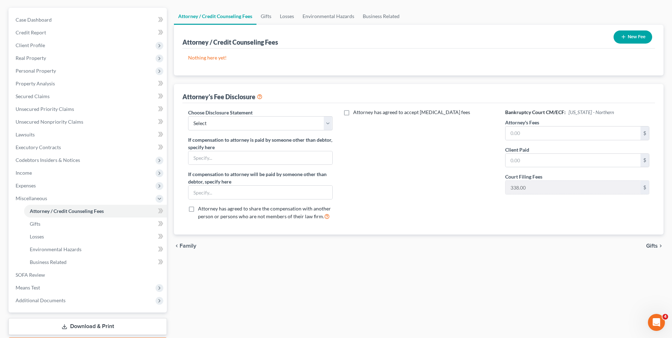
scroll to position [71, 0]
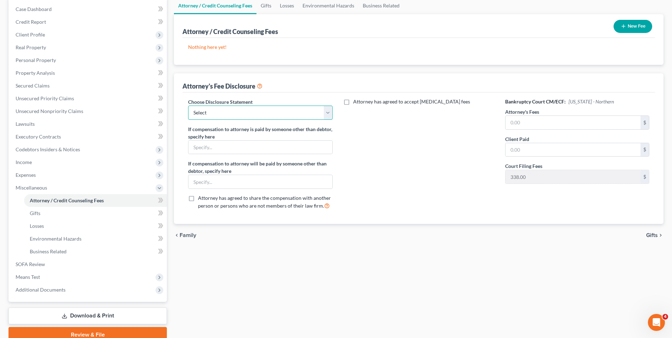
click at [328, 115] on select "Select CUSTOM 13 BUSINESS 13 7 Disclosure 13 Disclosure" at bounding box center [260, 113] width 144 height 14
select select "2"
click at [188, 106] on select "Select CUSTOM 13 BUSINESS 13 7 Disclosure 13 Disclosure" at bounding box center [260, 113] width 144 height 14
click at [509, 124] on input "text" at bounding box center [572, 122] width 135 height 13
type input "1,500"
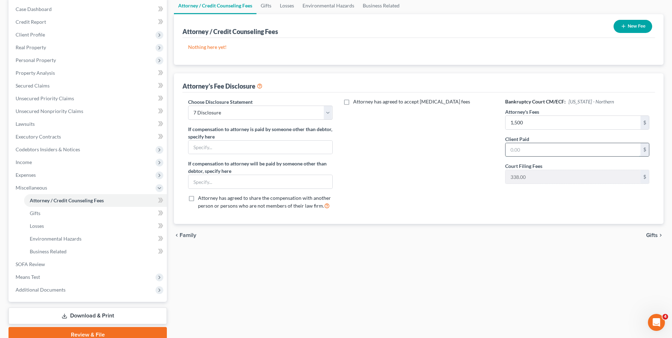
click at [519, 153] on input "text" at bounding box center [572, 149] width 135 height 13
type input "1,500"
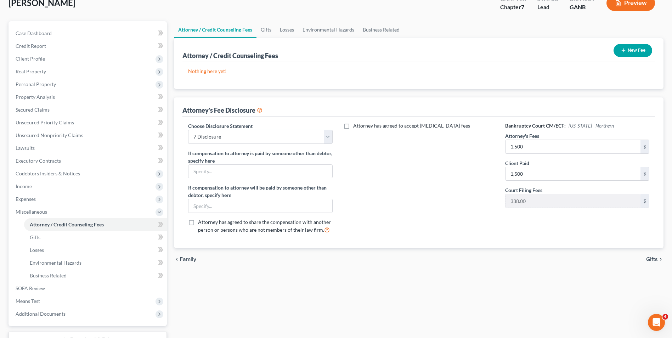
scroll to position [0, 0]
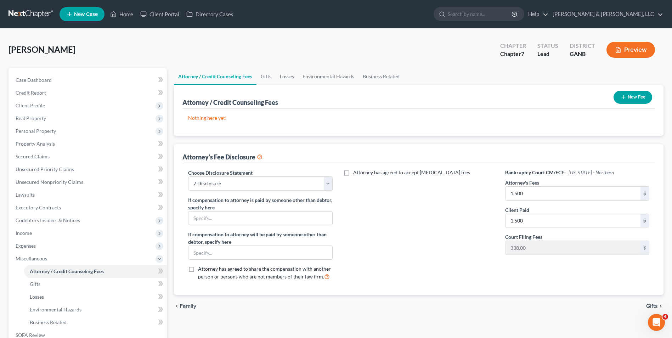
click at [624, 97] on icon "button" at bounding box center [624, 97] width 6 height 6
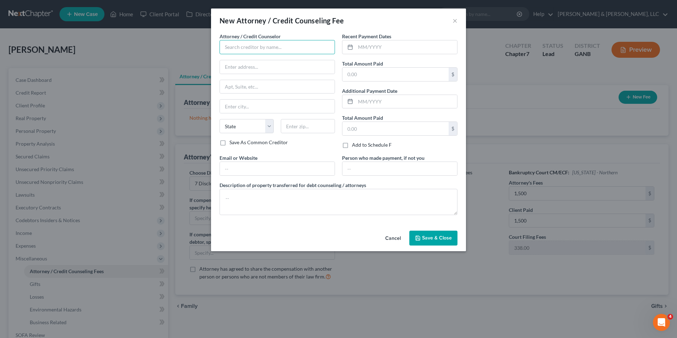
click at [241, 51] on input "text" at bounding box center [277, 47] width 115 height 14
type input "Hurtt & Johnson, LLC"
click at [278, 47] on input "Hurtt & Johnson, LLC" at bounding box center [277, 47] width 115 height 14
type input "215 W. Gordon St."
type input "Dalton"
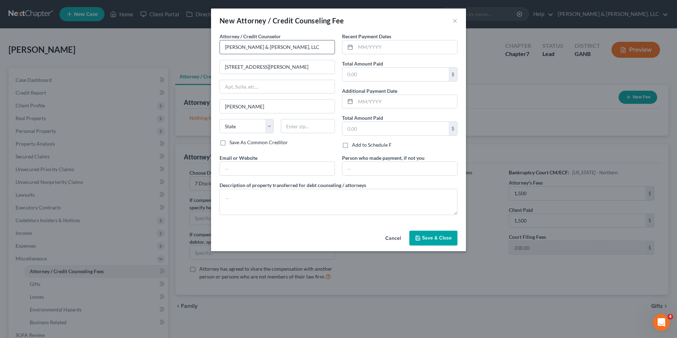
select select "10"
type input "30720"
click at [353, 79] on input "text" at bounding box center [396, 74] width 106 height 13
type input "1,838"
click at [247, 202] on textarea at bounding box center [339, 202] width 238 height 26
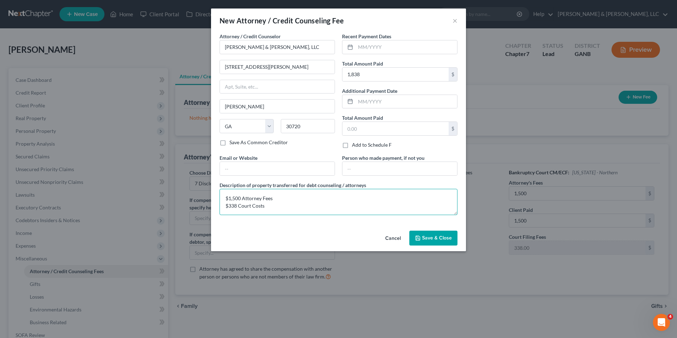
type textarea "$1,500 Attorney Fees $338 Court Costs"
click at [431, 238] on span "Save & Close" at bounding box center [437, 238] width 30 height 6
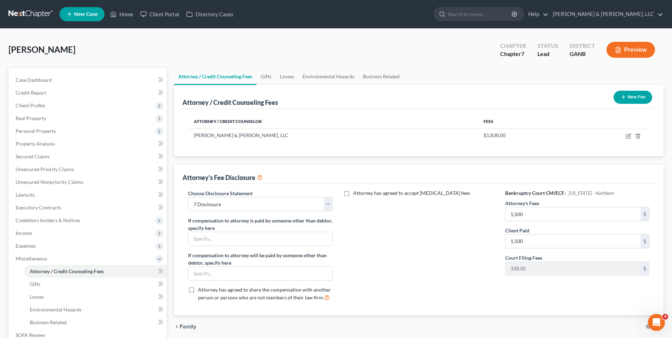
click at [626, 98] on button "New Fee" at bounding box center [632, 97] width 39 height 13
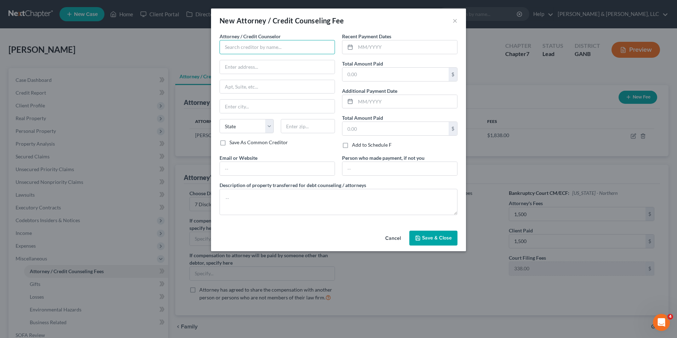
click at [303, 50] on input "text" at bounding box center [277, 47] width 115 height 14
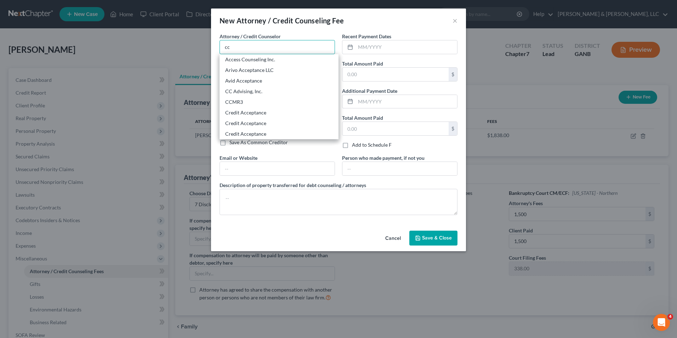
type input "CC Advising, Inc."
type input "721 Washington Ave.,"
type input "Suite 305"
type input "Bay City"
select select "23"
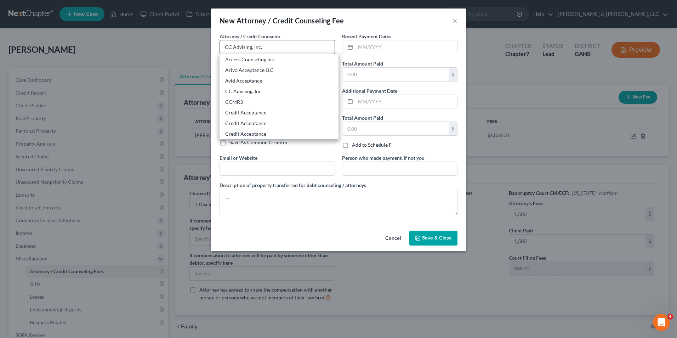
type input "48708-5724"
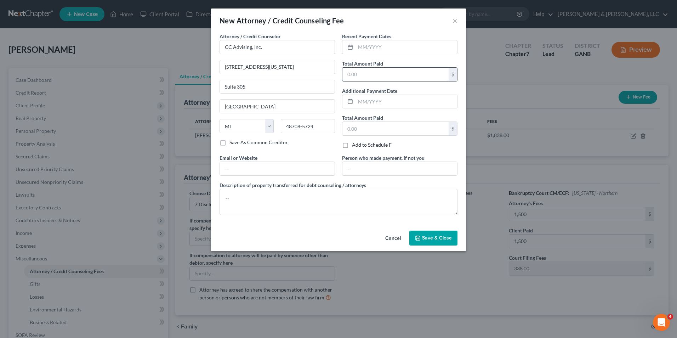
click at [359, 77] on input "text" at bounding box center [396, 74] width 106 height 13
type input "10"
click at [305, 194] on textarea at bounding box center [339, 202] width 238 height 26
type textarea "Credit Counseling Course $10"
click at [431, 239] on span "Save & Close" at bounding box center [437, 238] width 30 height 6
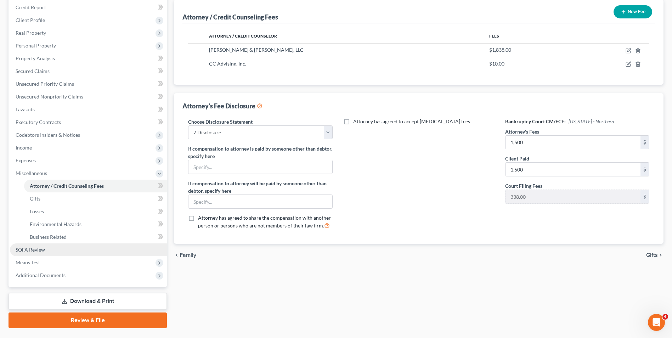
scroll to position [102, 0]
